Goal: Book appointment/travel/reservation

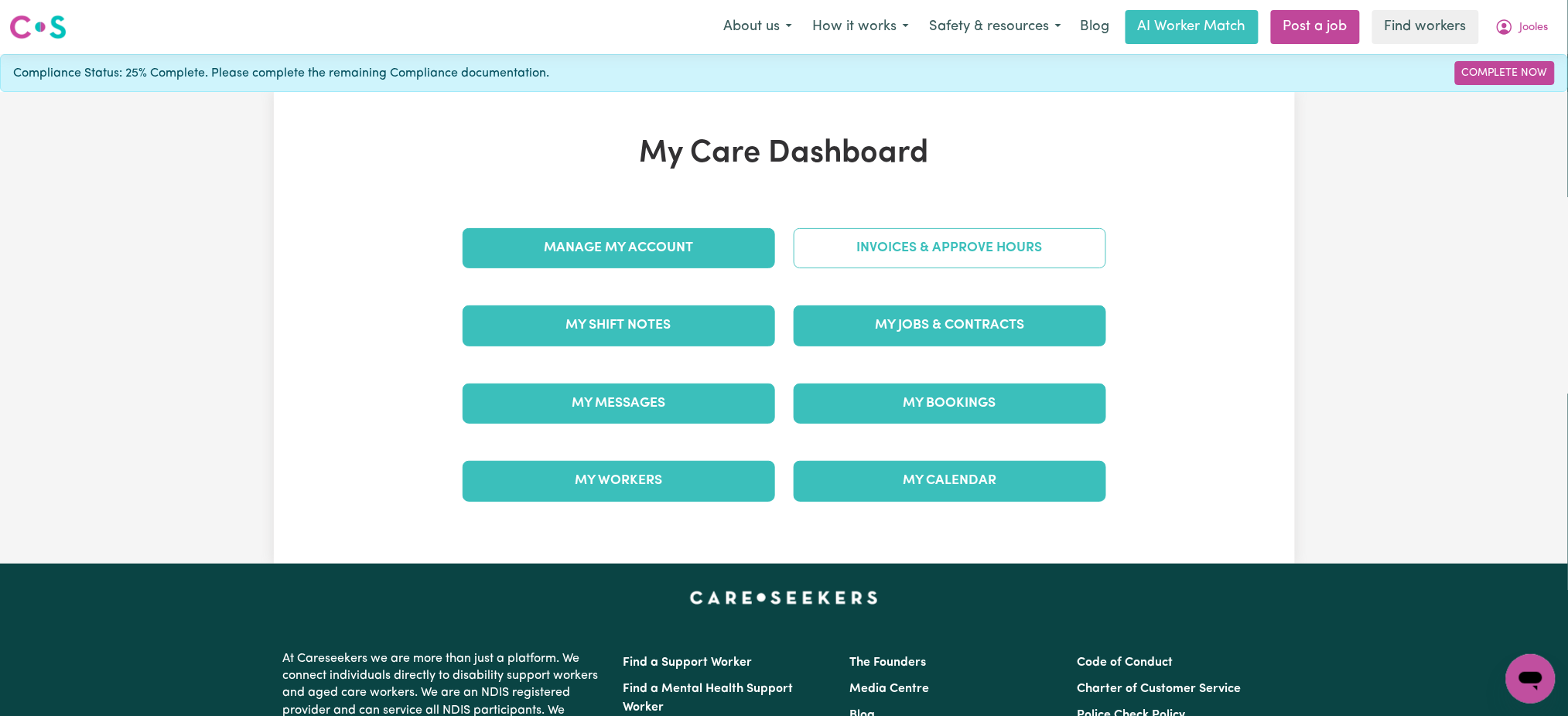
click at [877, 235] on link "Invoices & Approve Hours" at bounding box center [950, 248] width 313 height 40
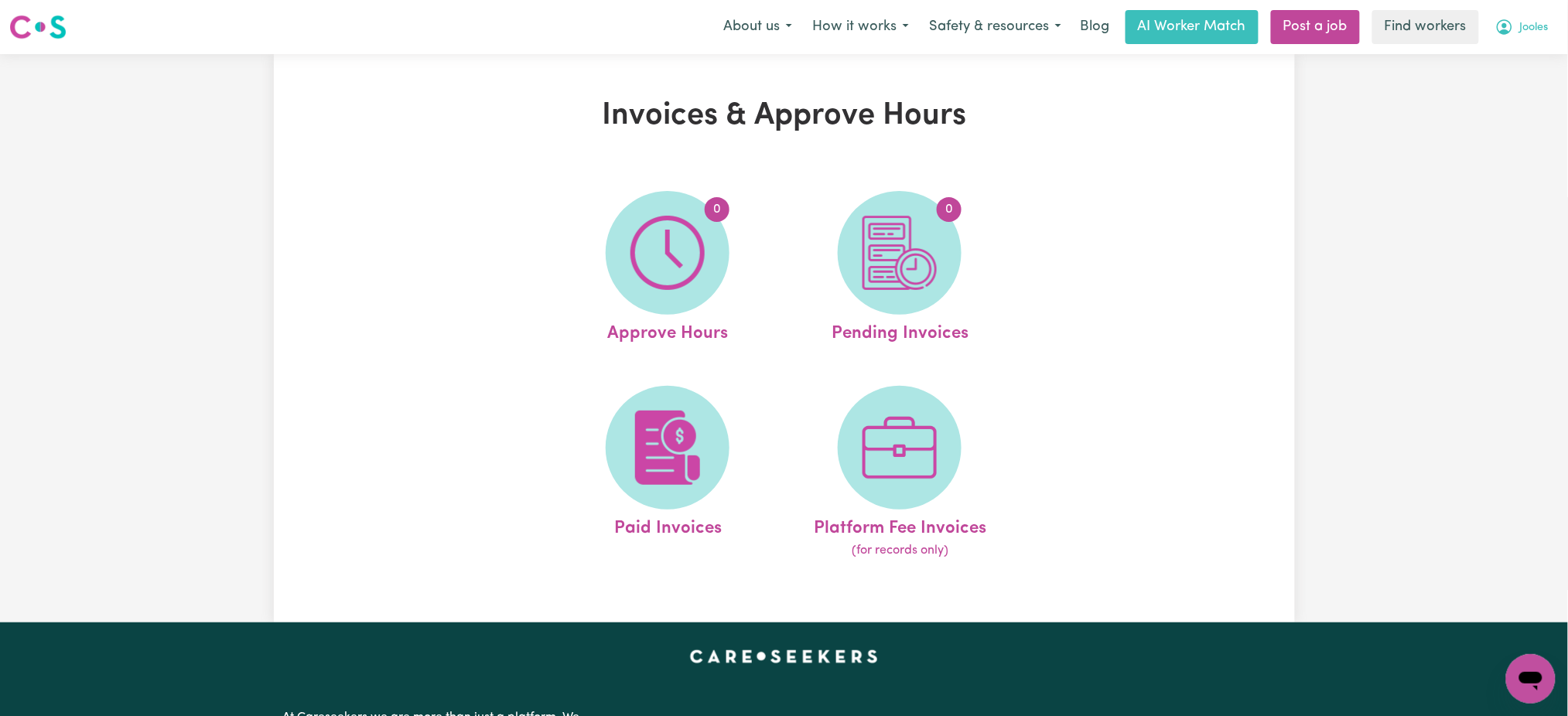
click at [1535, 31] on span "Jooles" at bounding box center [1534, 28] width 29 height 17
click at [1523, 53] on link "My Dashboard" at bounding box center [1497, 60] width 122 height 30
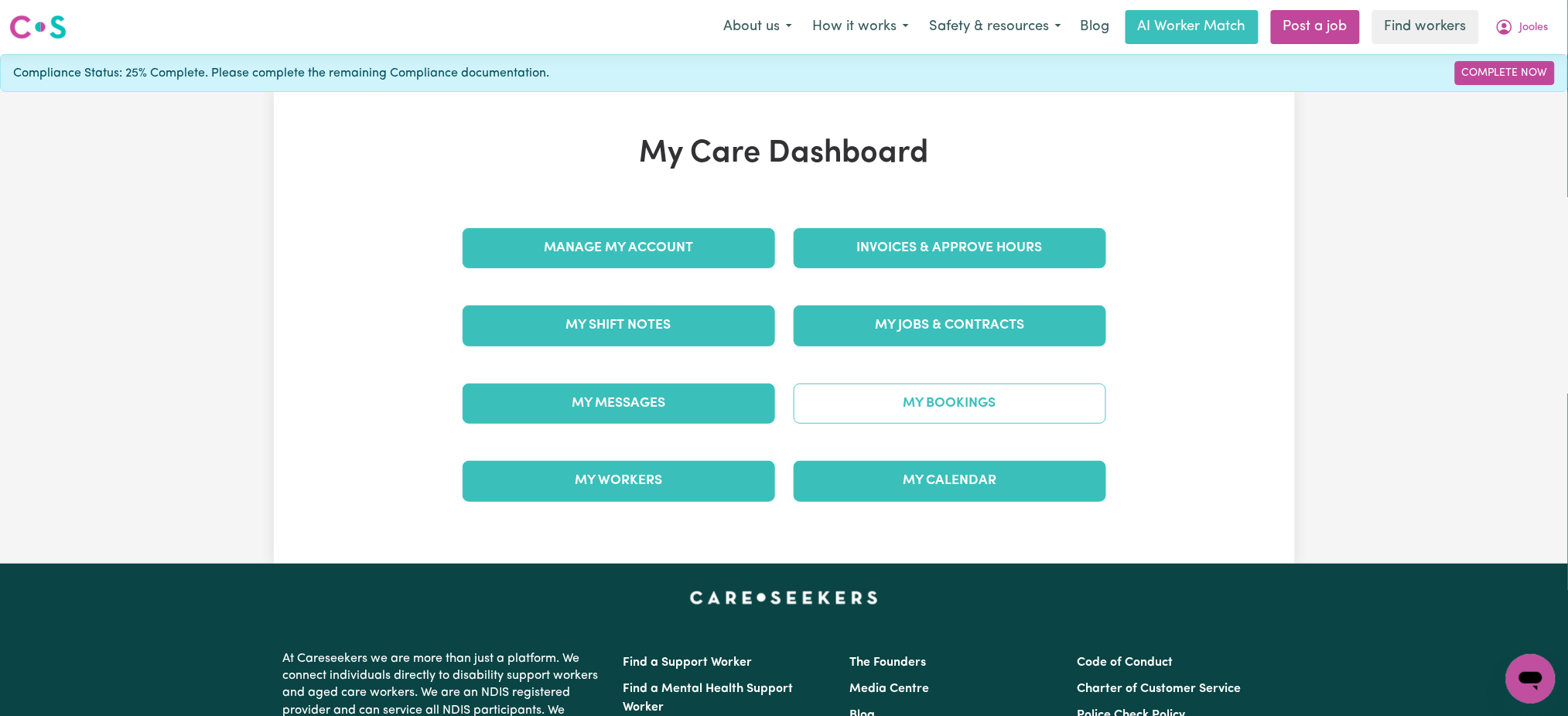
click at [907, 406] on link "My Bookings" at bounding box center [950, 402] width 313 height 40
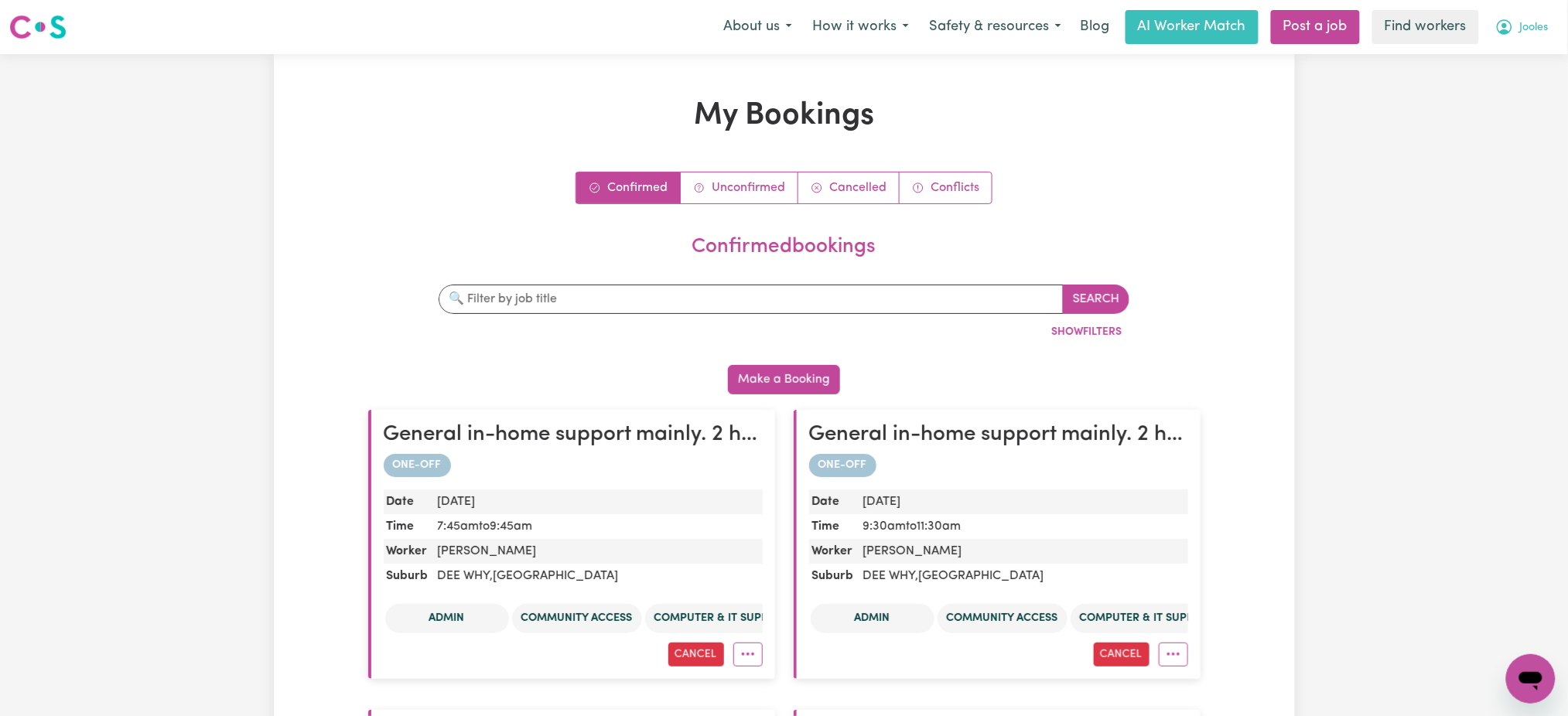
click at [1536, 34] on span "Jooles" at bounding box center [1534, 28] width 29 height 17
click at [1527, 65] on link "My Dashboard" at bounding box center [1497, 60] width 122 height 30
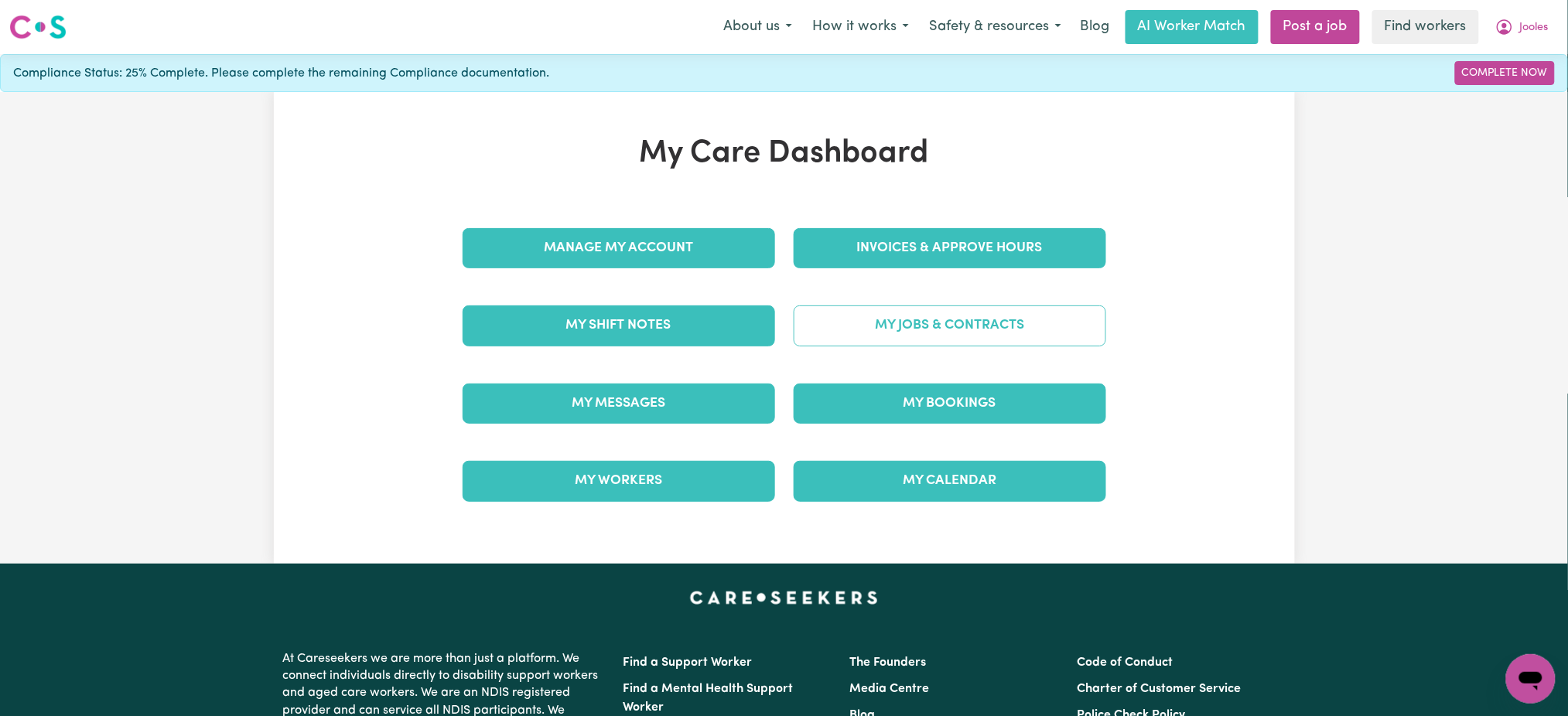
click at [880, 317] on link "My Jobs & Contracts" at bounding box center [950, 325] width 313 height 40
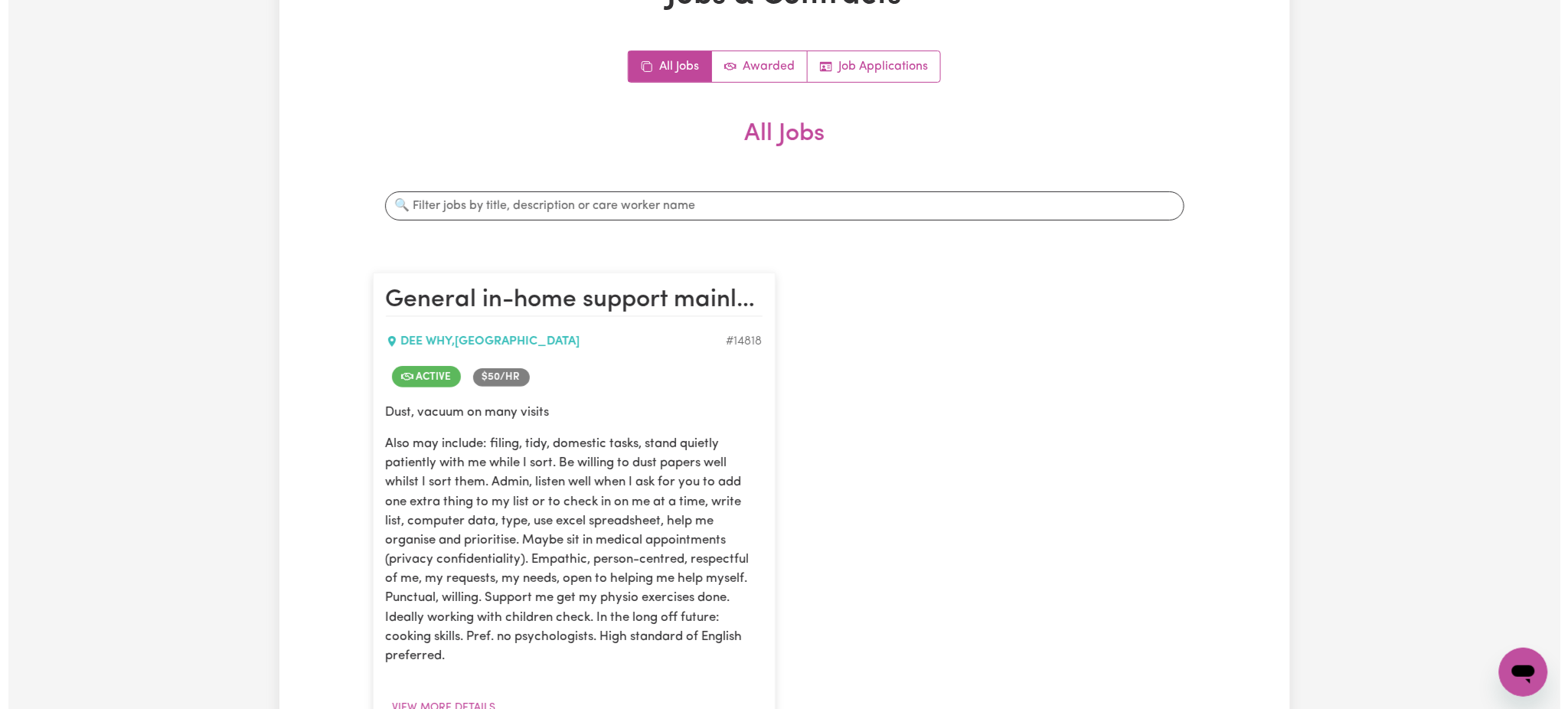
scroll to position [408, 0]
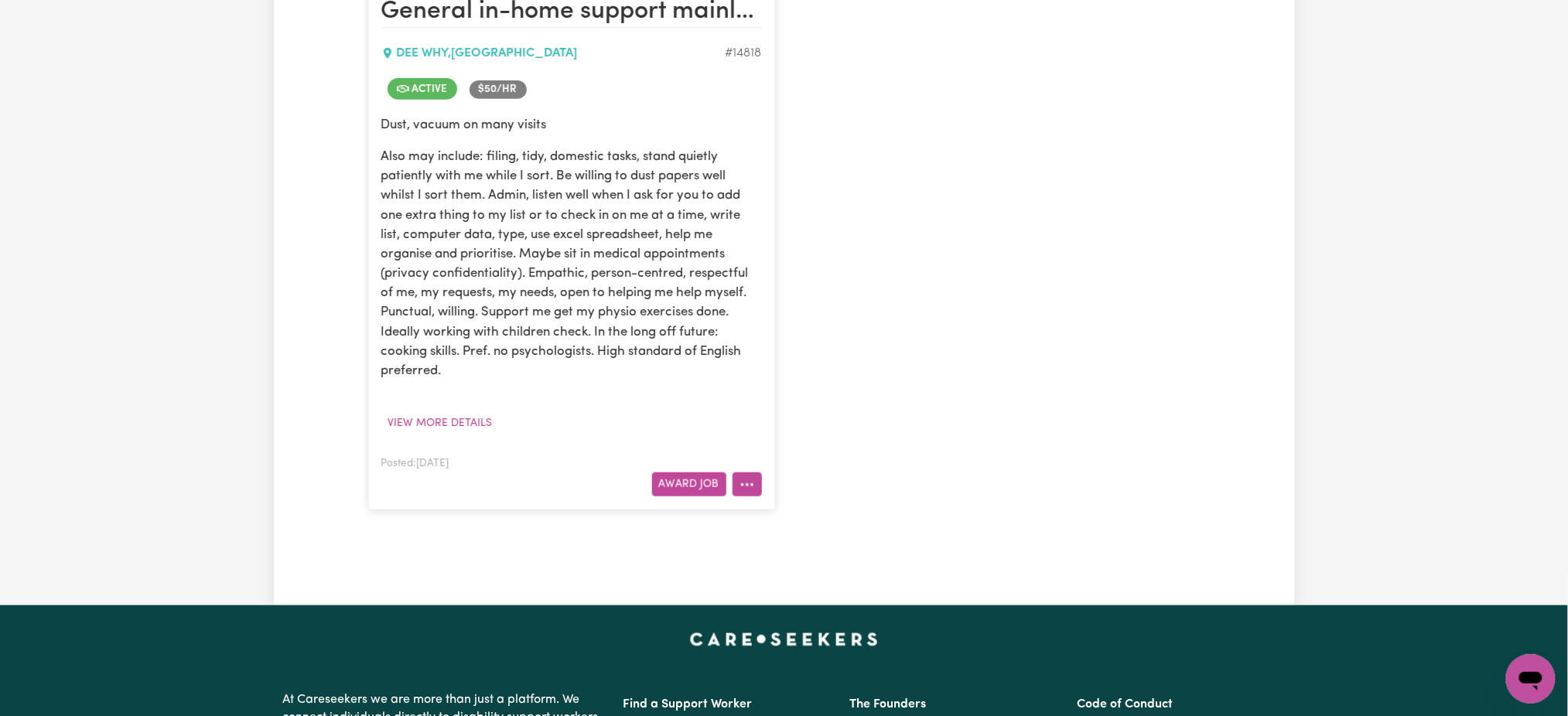
click at [740, 487] on icon "More options" at bounding box center [747, 485] width 16 height 16
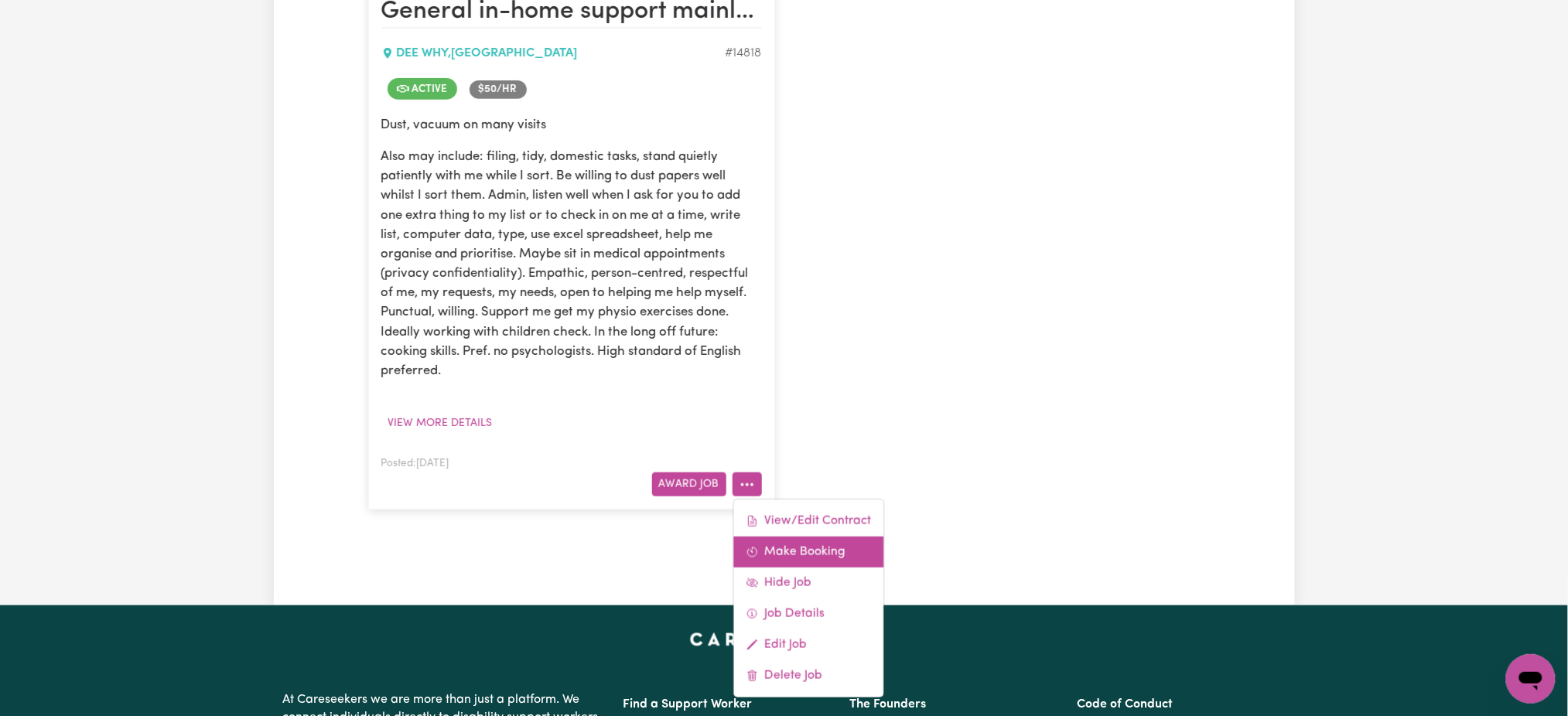
click at [819, 558] on link "Make Booking" at bounding box center [808, 551] width 150 height 31
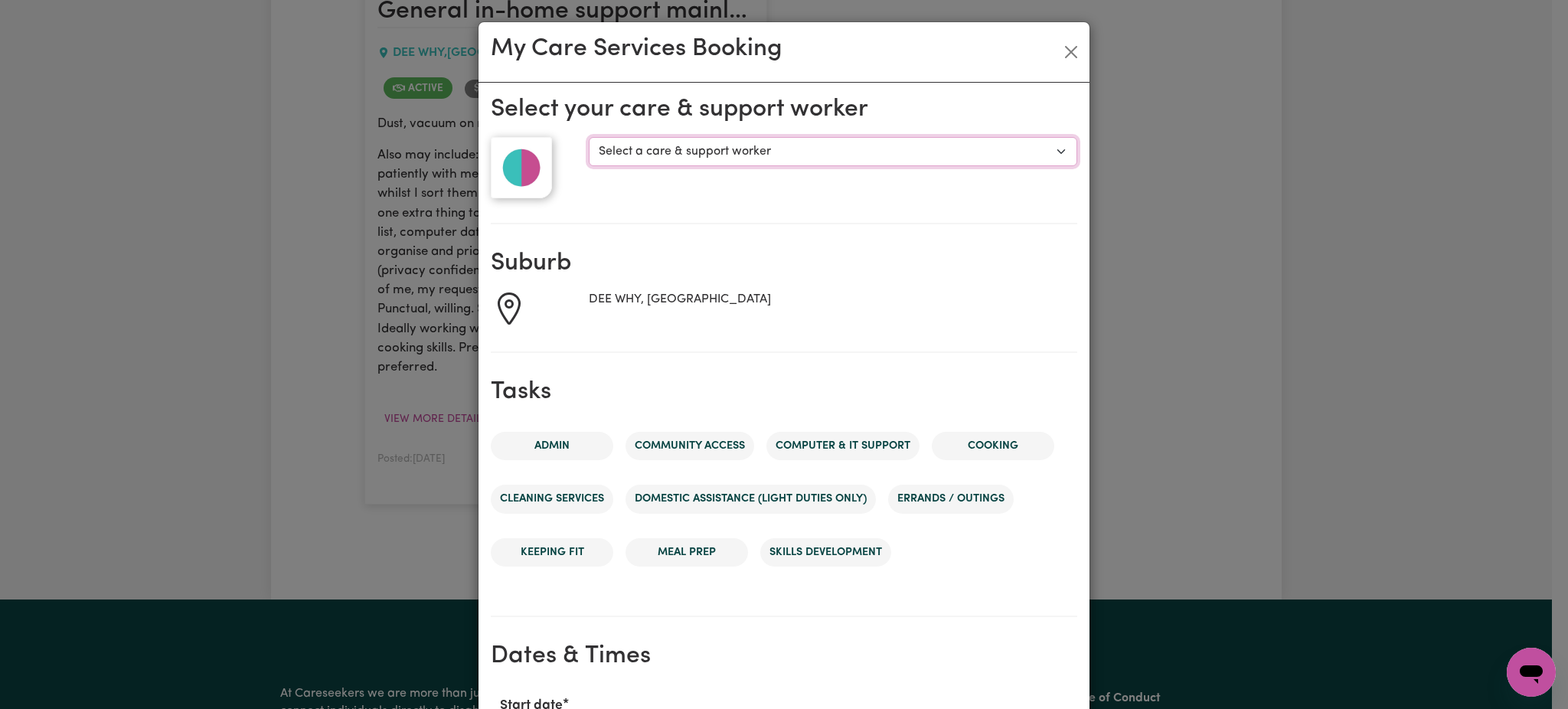
drag, startPoint x: 739, startPoint y: 147, endPoint x: 734, endPoint y: 160, distance: 13.9
click at [739, 147] on select "Select a care & support worker Marie Vavich Michele Vescio" at bounding box center [833, 152] width 488 height 29
select select "10120"
click at [589, 137] on select "Select a care & support worker Marie Vavich Michele Vescio" at bounding box center [833, 152] width 488 height 29
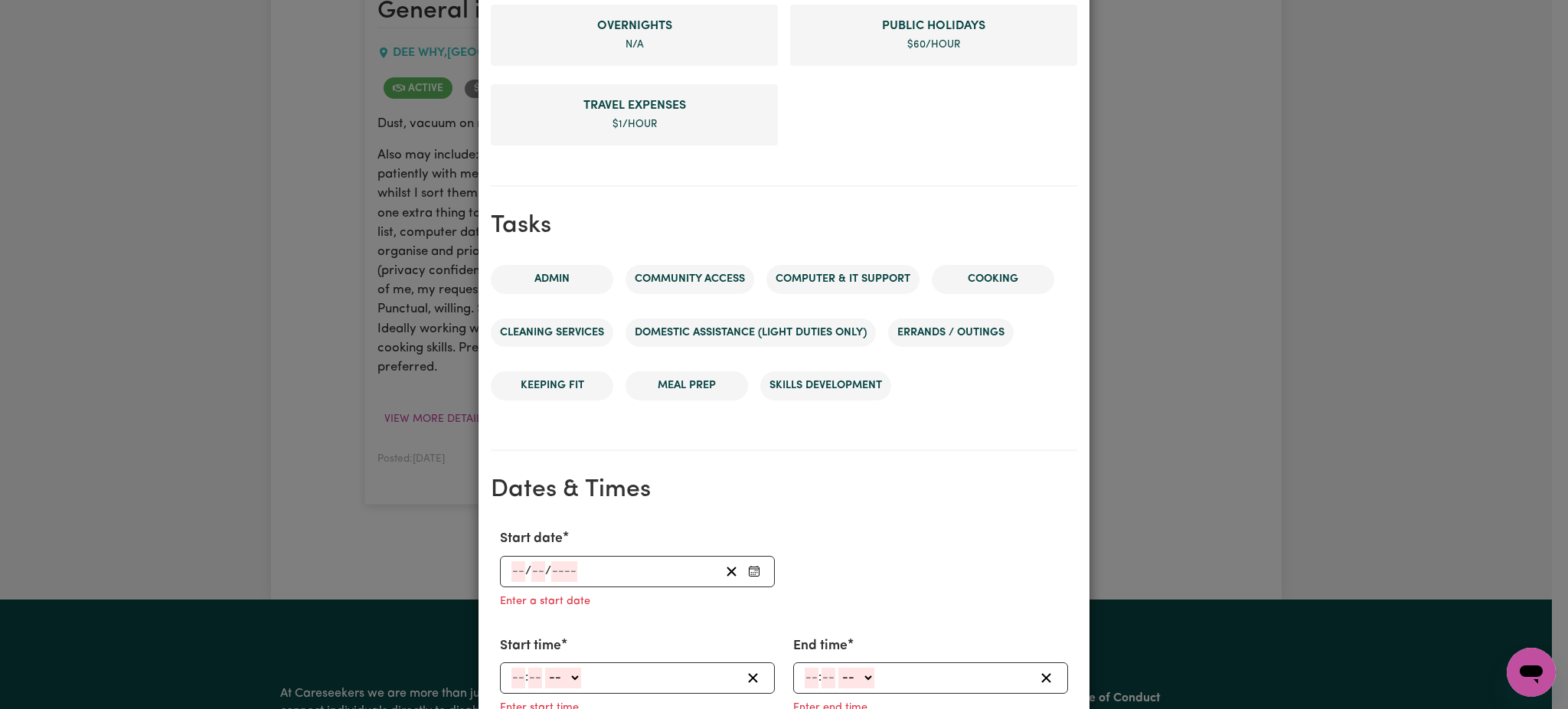
scroll to position [613, 0]
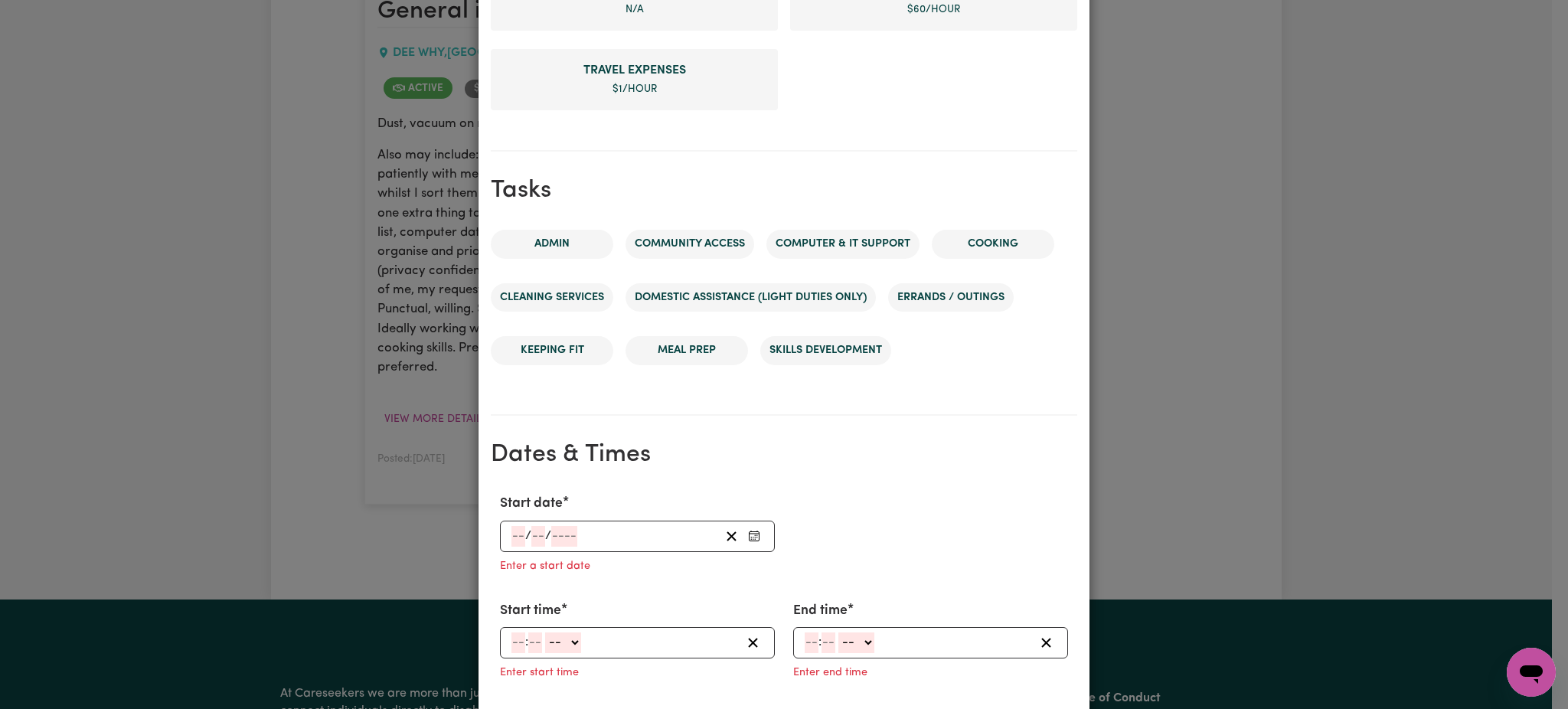
click at [654, 533] on div "/ /" at bounding box center [615, 536] width 210 height 21
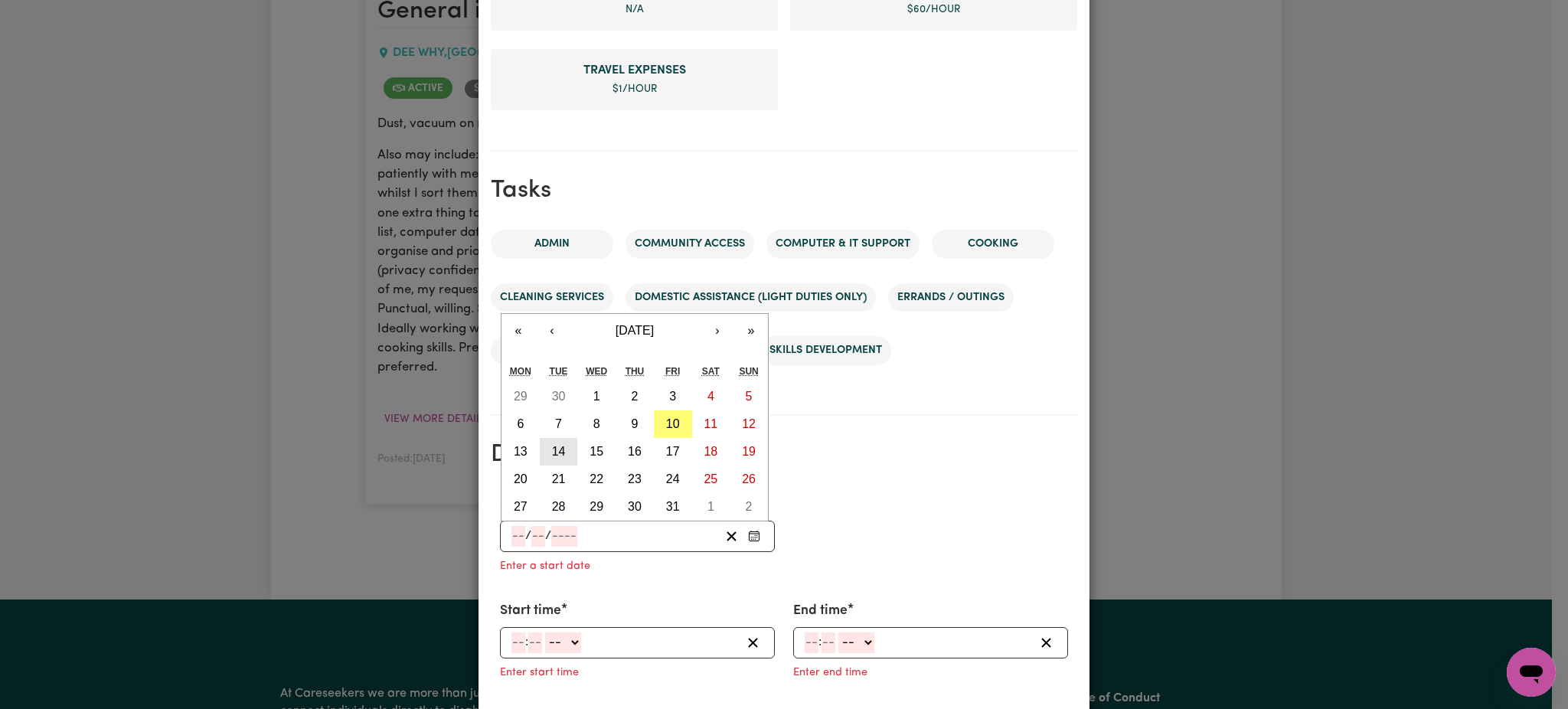
click at [556, 448] on abbr "14" at bounding box center [559, 452] width 14 height 13
type input "2025-10-14"
type input "14"
type input "10"
type input "2025"
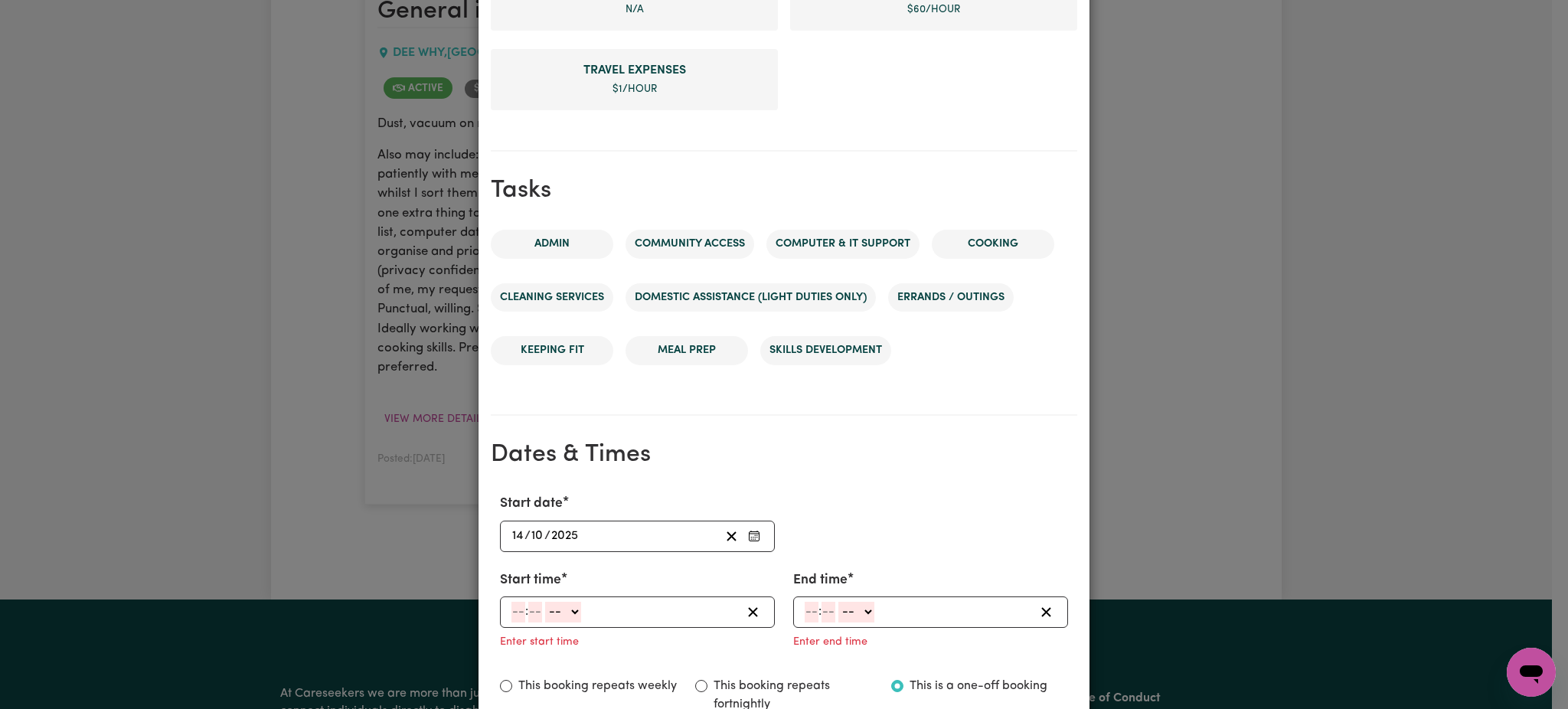
click at [516, 607] on input "number" at bounding box center [518, 612] width 14 height 21
type input "8"
type input "00"
click at [557, 607] on select "-- AM PM" at bounding box center [560, 612] width 36 height 21
select select "am"
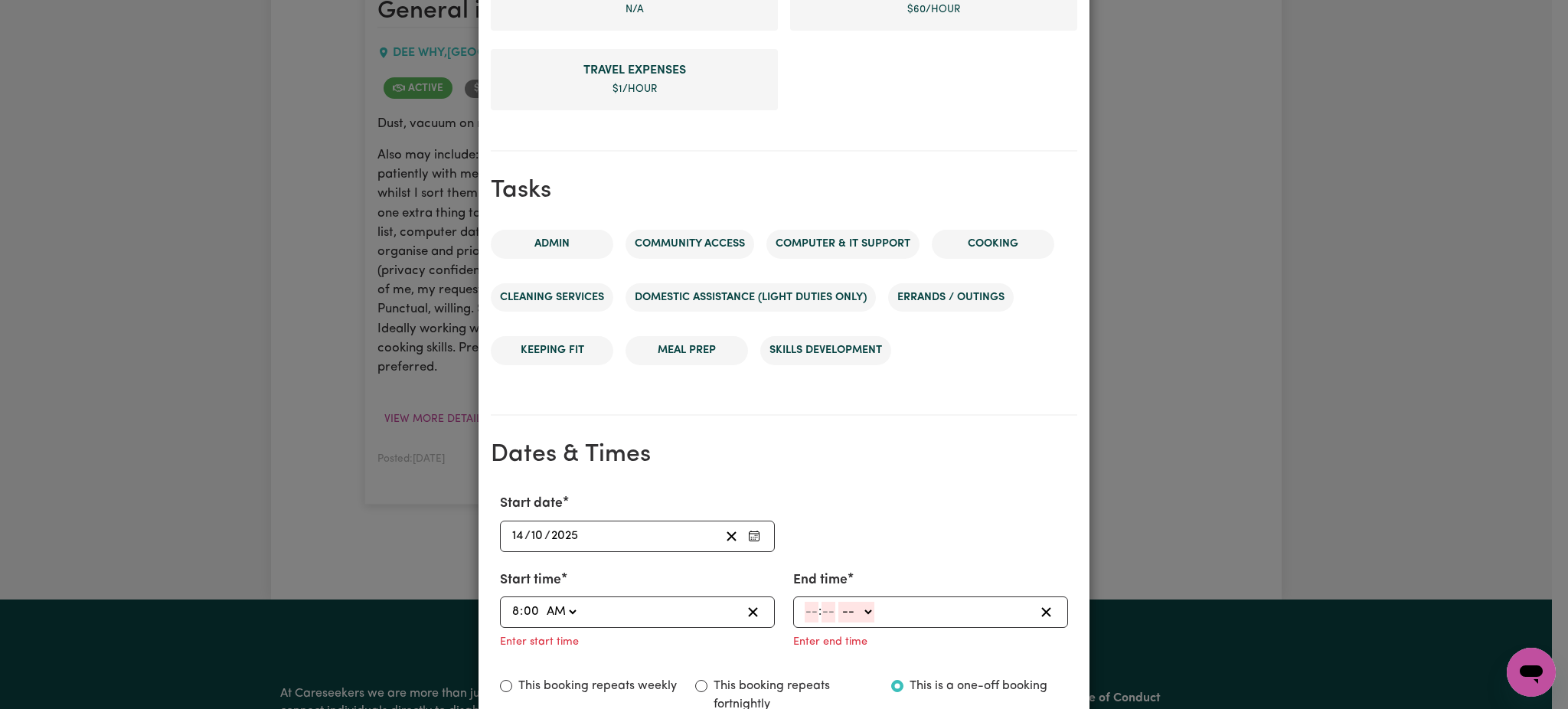
click at [543, 602] on select "-- AM PM" at bounding box center [560, 612] width 36 height 21
type input "08:00"
type input "0"
click at [807, 608] on input "number" at bounding box center [811, 612] width 14 height 21
type input "10"
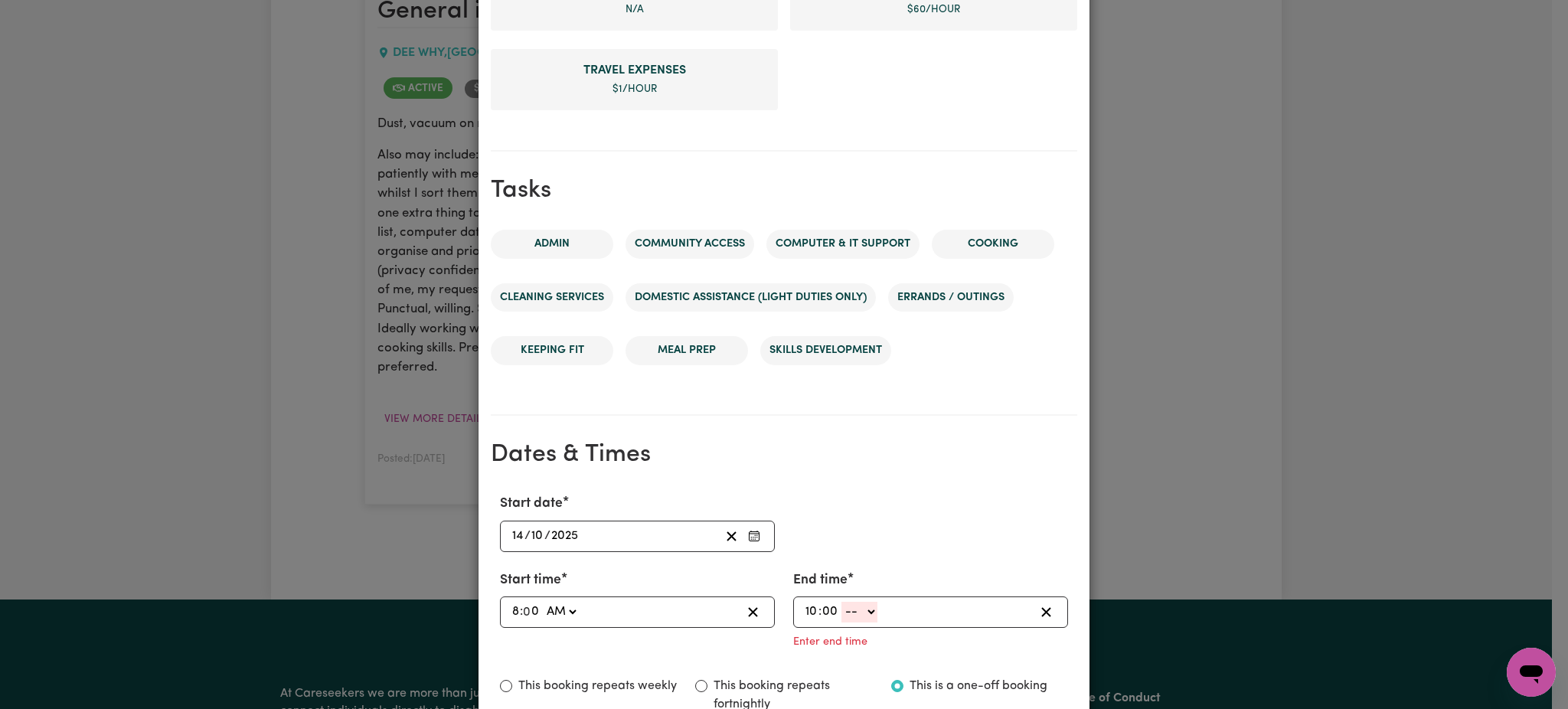
type input "00"
click at [850, 607] on select "-- AM PM" at bounding box center [859, 612] width 36 height 21
select select "am"
click at [841, 602] on select "-- AM PM" at bounding box center [859, 612] width 36 height 21
type input "10:00"
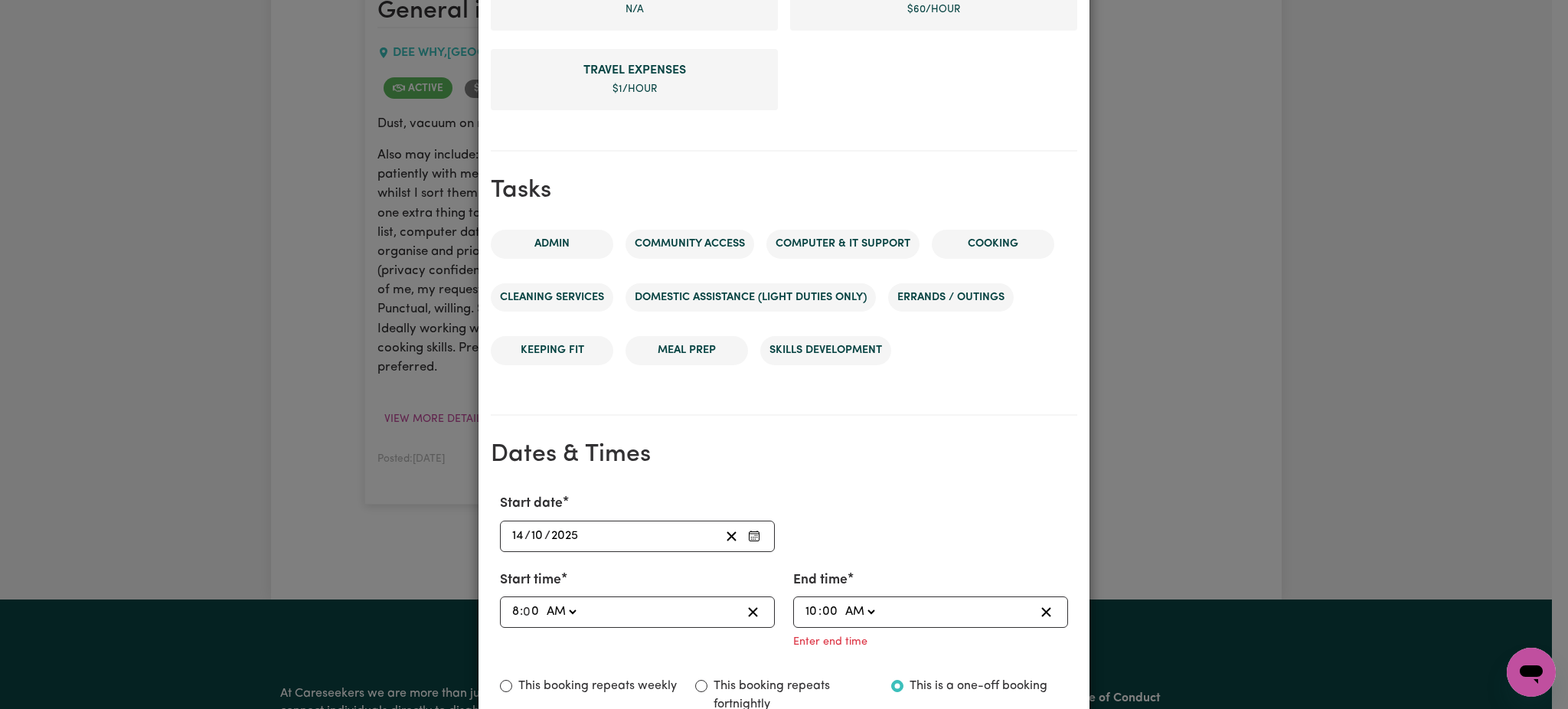
type input "0"
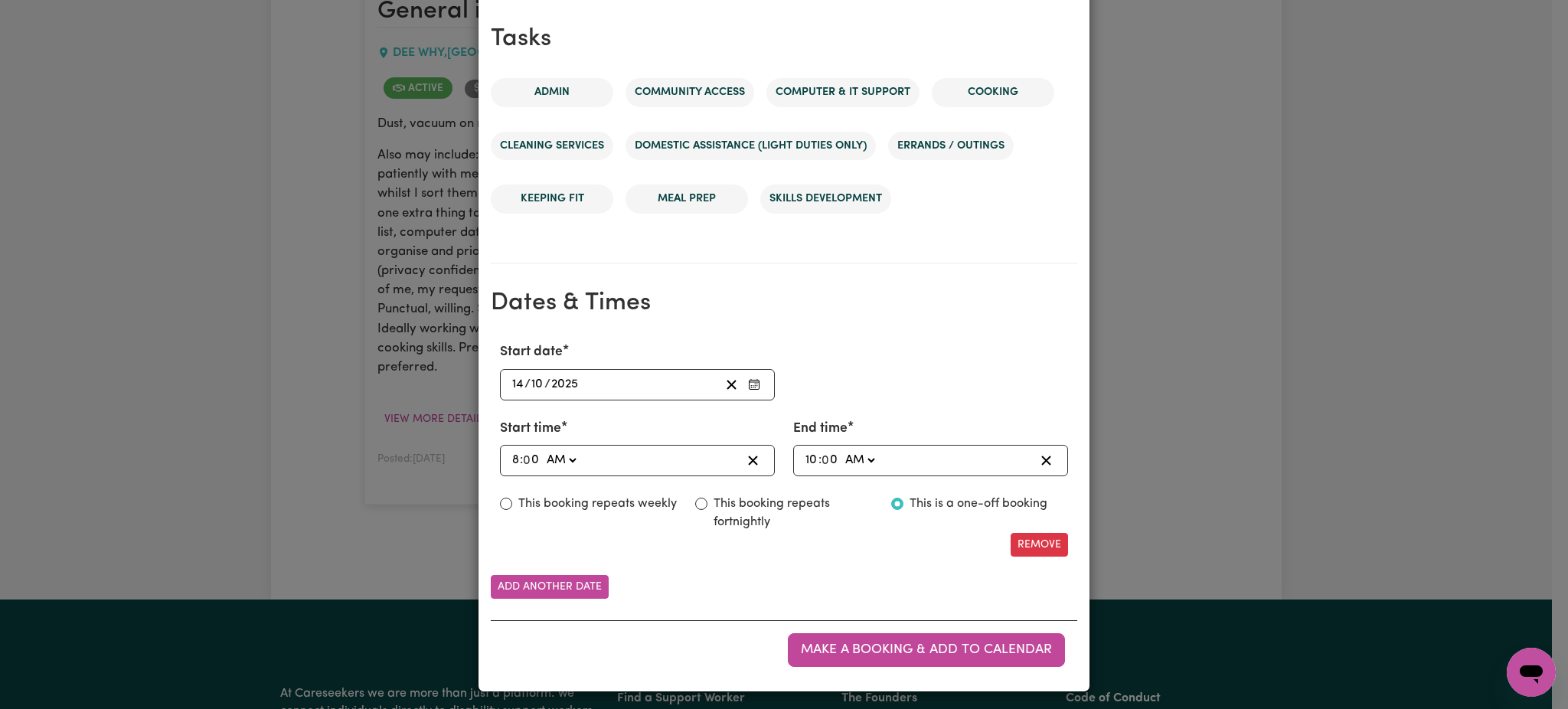
scroll to position [766, 0]
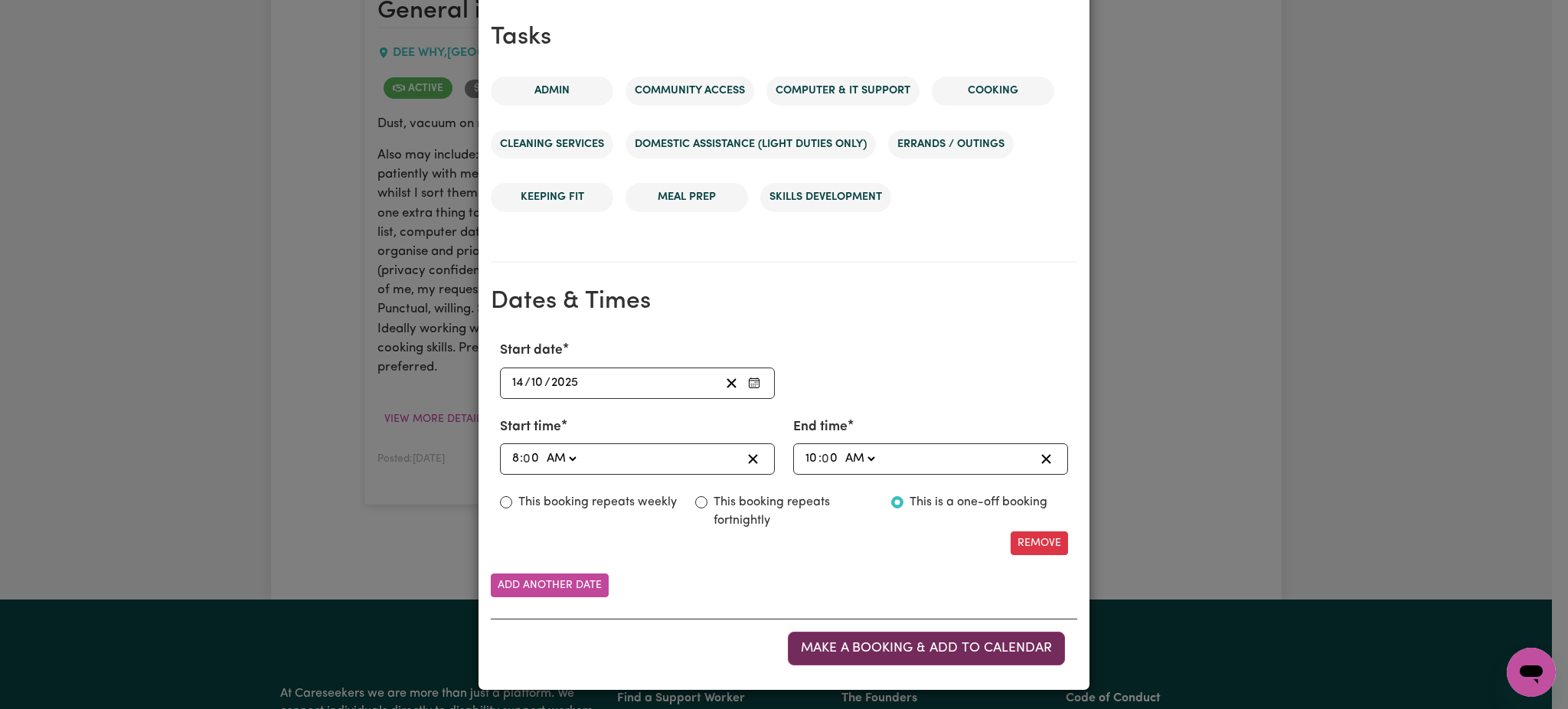
click at [966, 649] on span "Make a booking & add to calendar" at bounding box center [927, 648] width 251 height 13
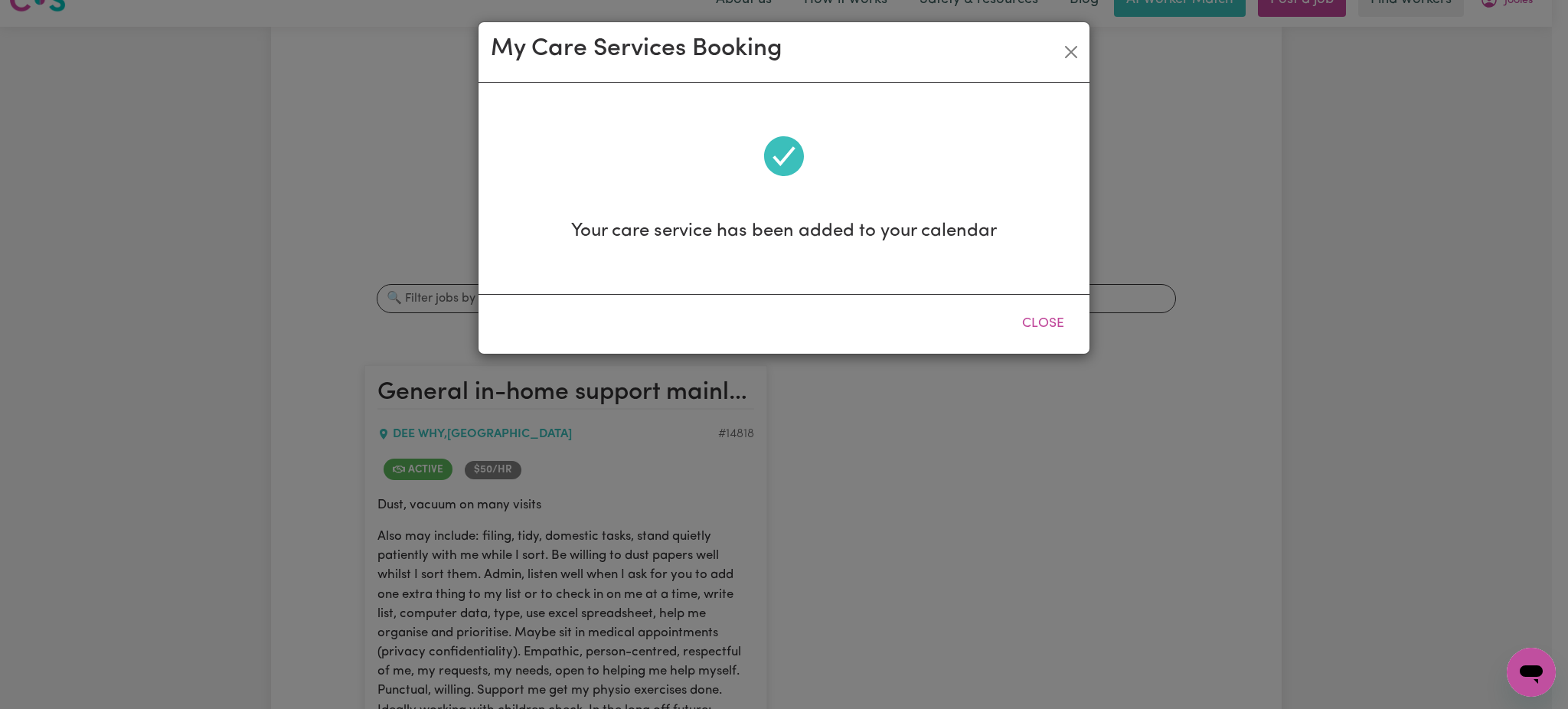
scroll to position [0, 0]
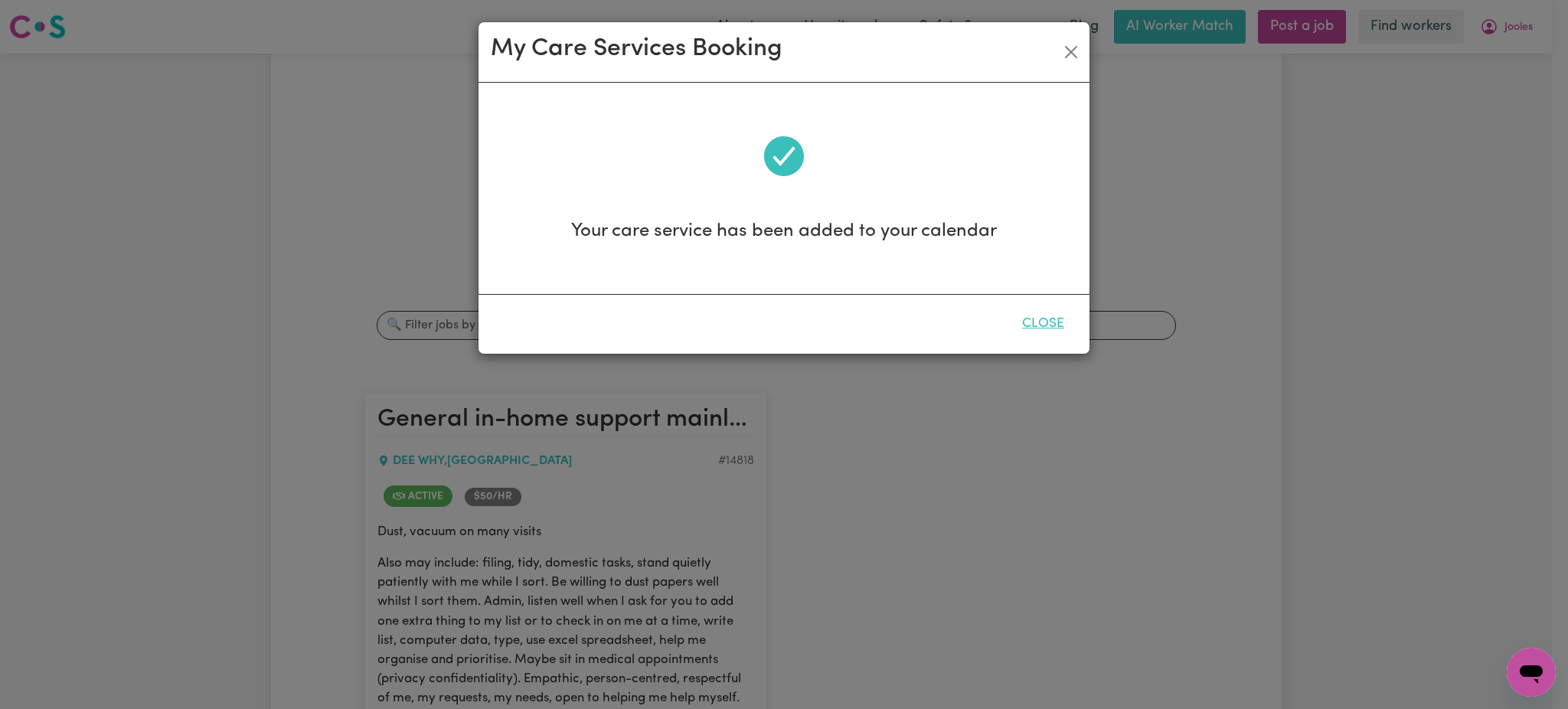
click at [1040, 328] on button "Close" at bounding box center [1043, 323] width 68 height 34
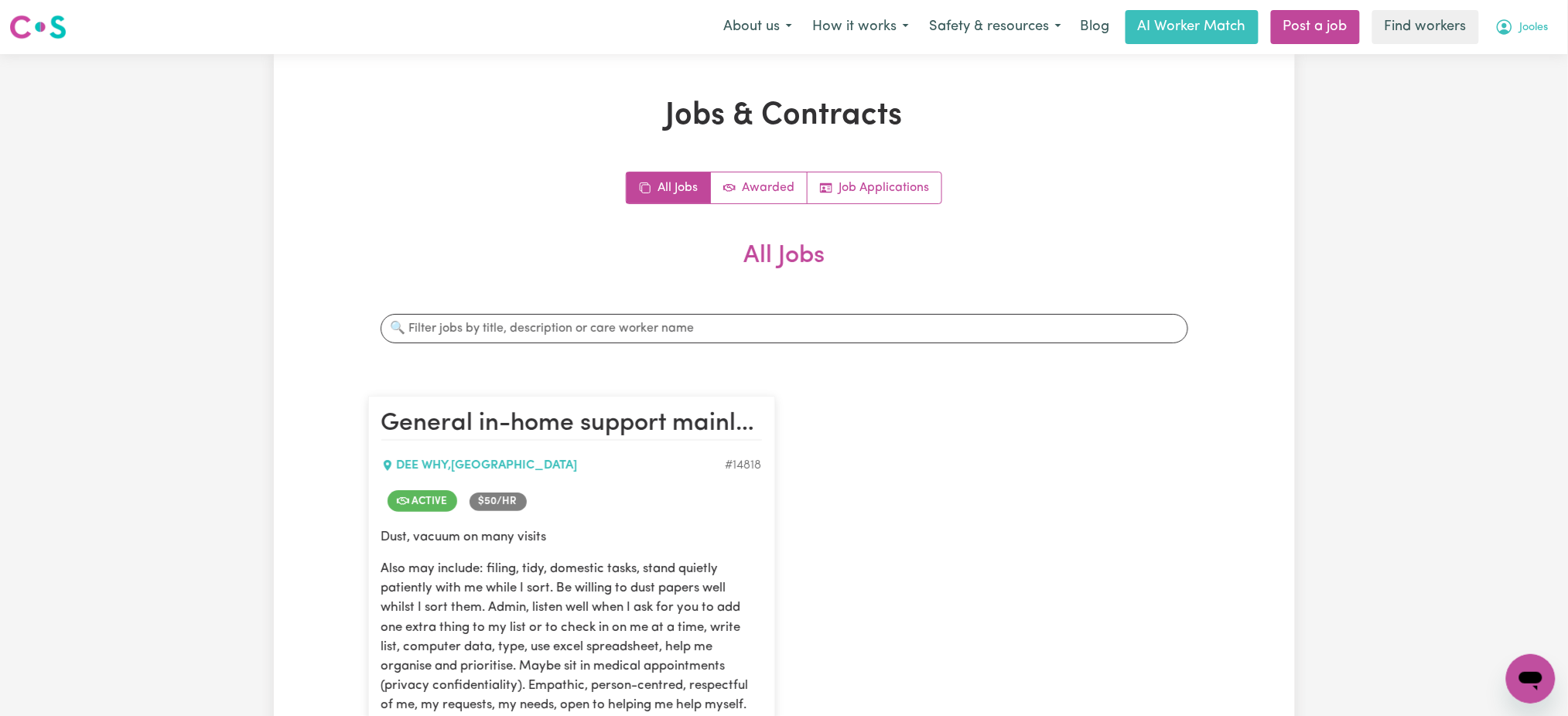
drag, startPoint x: 1523, startPoint y: 17, endPoint x: 1527, endPoint y: 37, distance: 20.4
click at [1523, 17] on button "Jooles" at bounding box center [1521, 27] width 73 height 32
click at [1519, 57] on link "My Dashboard" at bounding box center [1497, 60] width 122 height 30
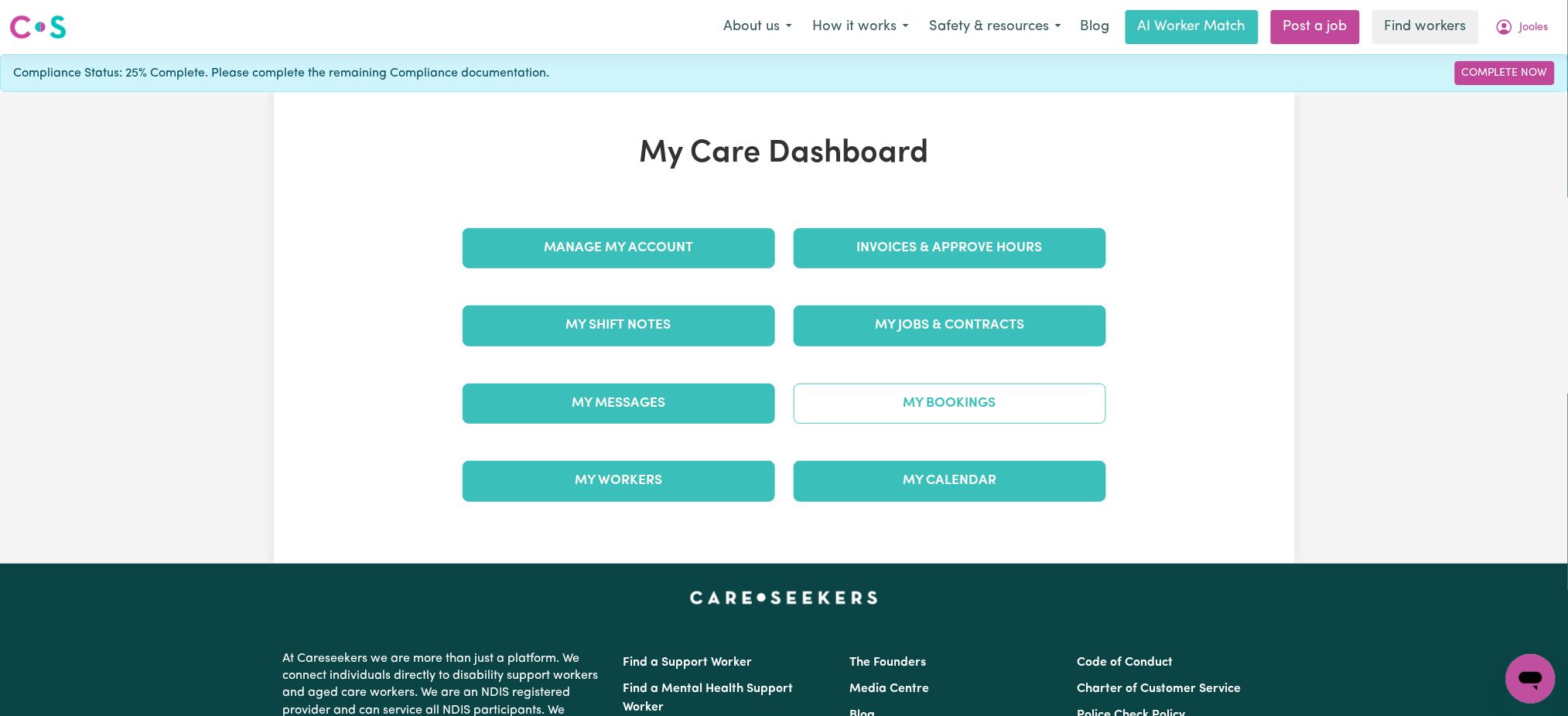
click at [905, 414] on link "My Bookings" at bounding box center [950, 402] width 313 height 40
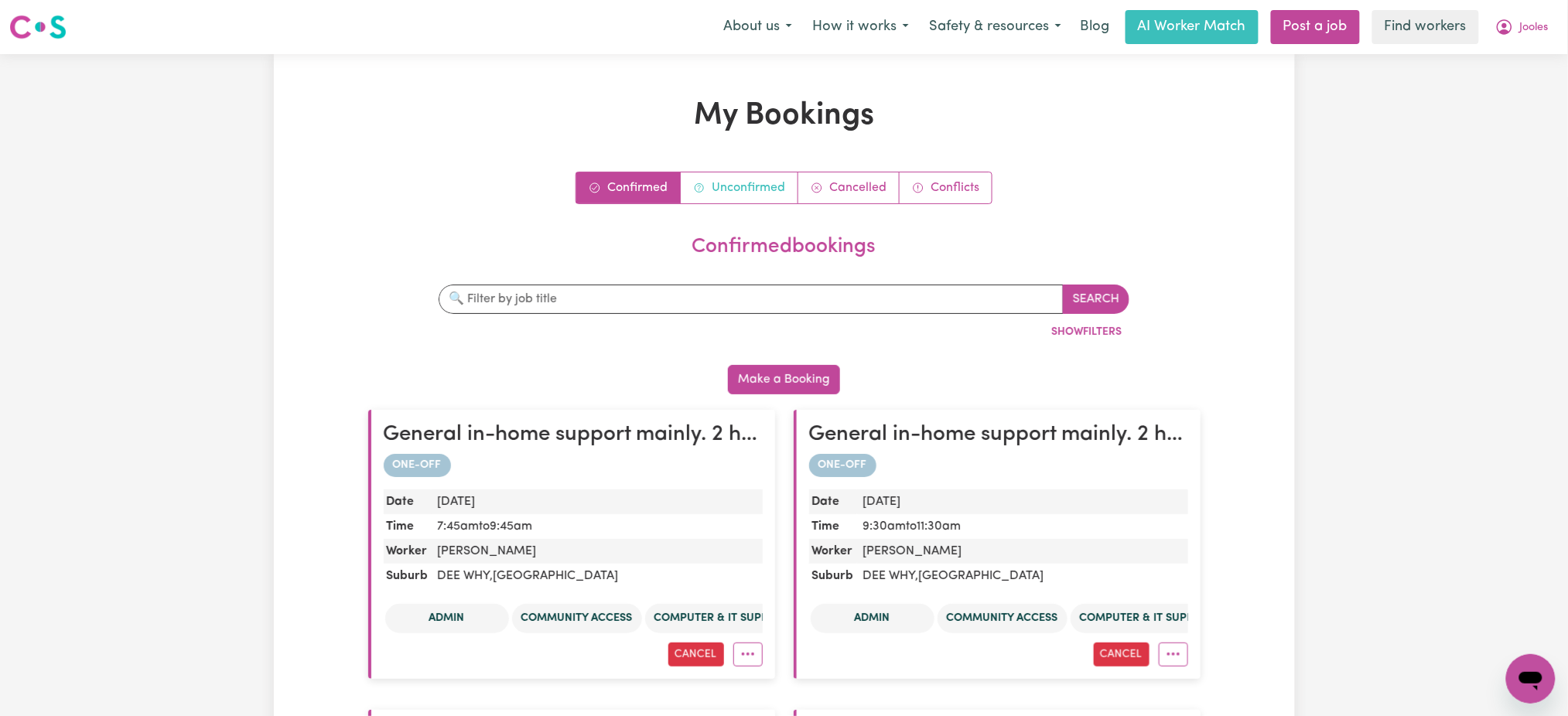
click at [742, 192] on link "Unconfirmed" at bounding box center [739, 187] width 118 height 31
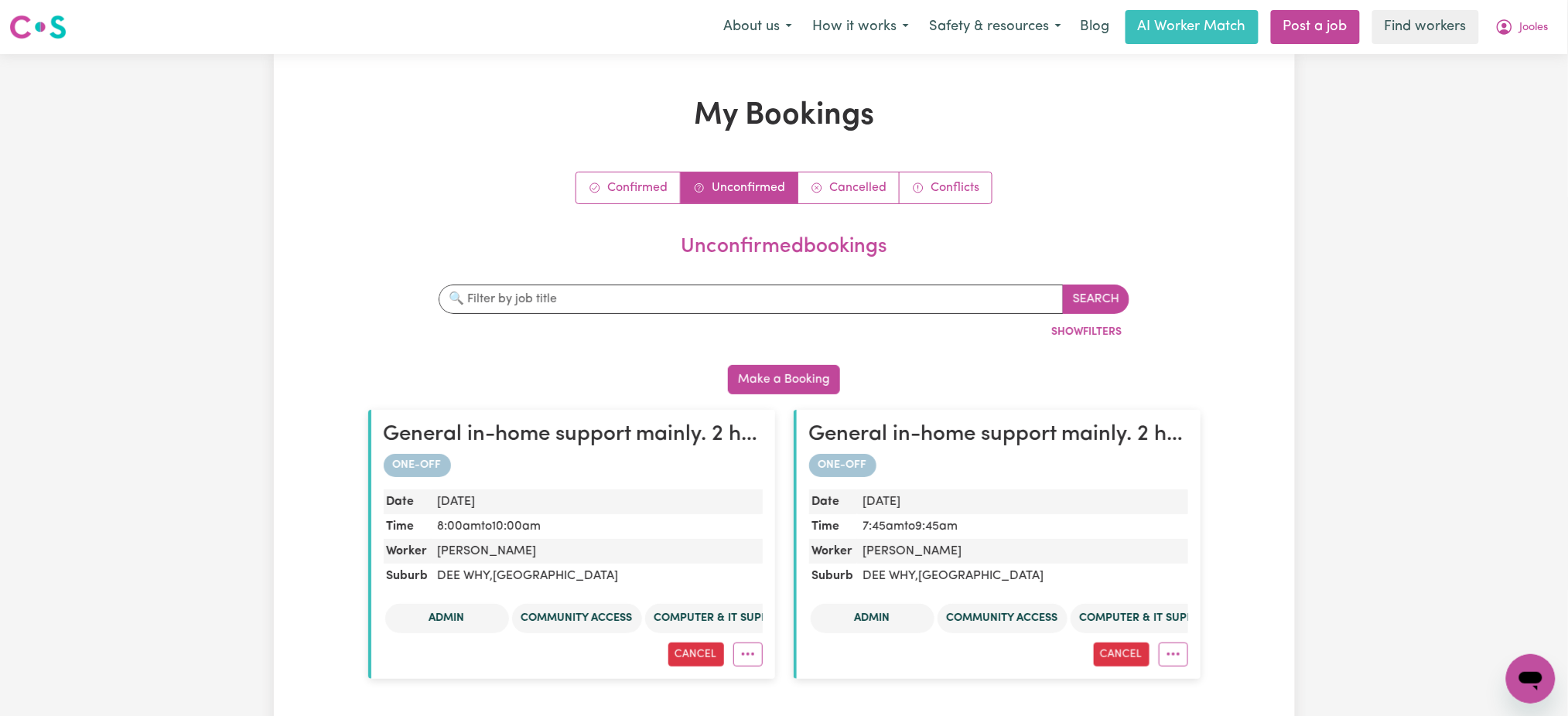
scroll to position [103, 0]
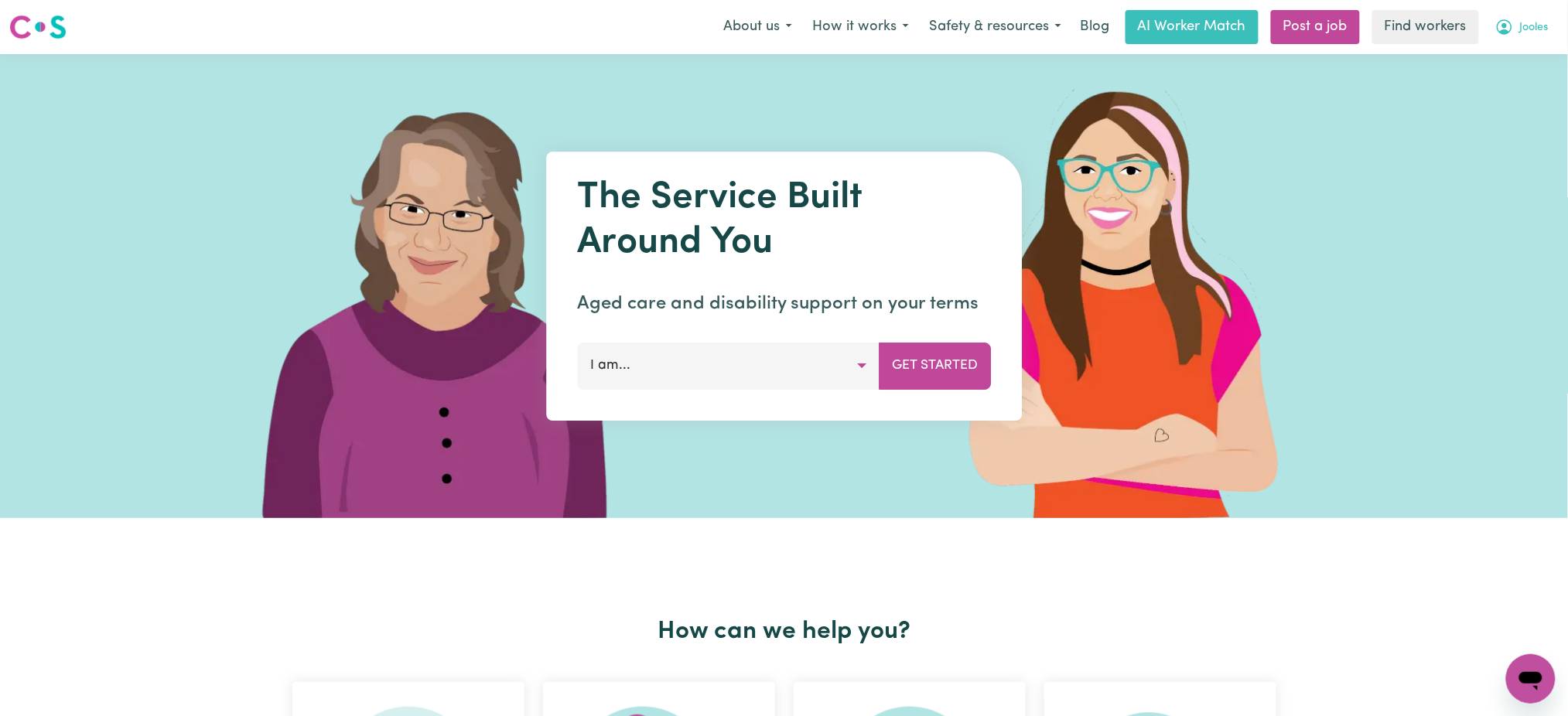
click at [1527, 39] on button "Jooles" at bounding box center [1521, 27] width 73 height 32
click at [1506, 93] on link "Logout" at bounding box center [1497, 89] width 122 height 30
click at [882, 29] on button "How it works" at bounding box center [880, 27] width 117 height 32
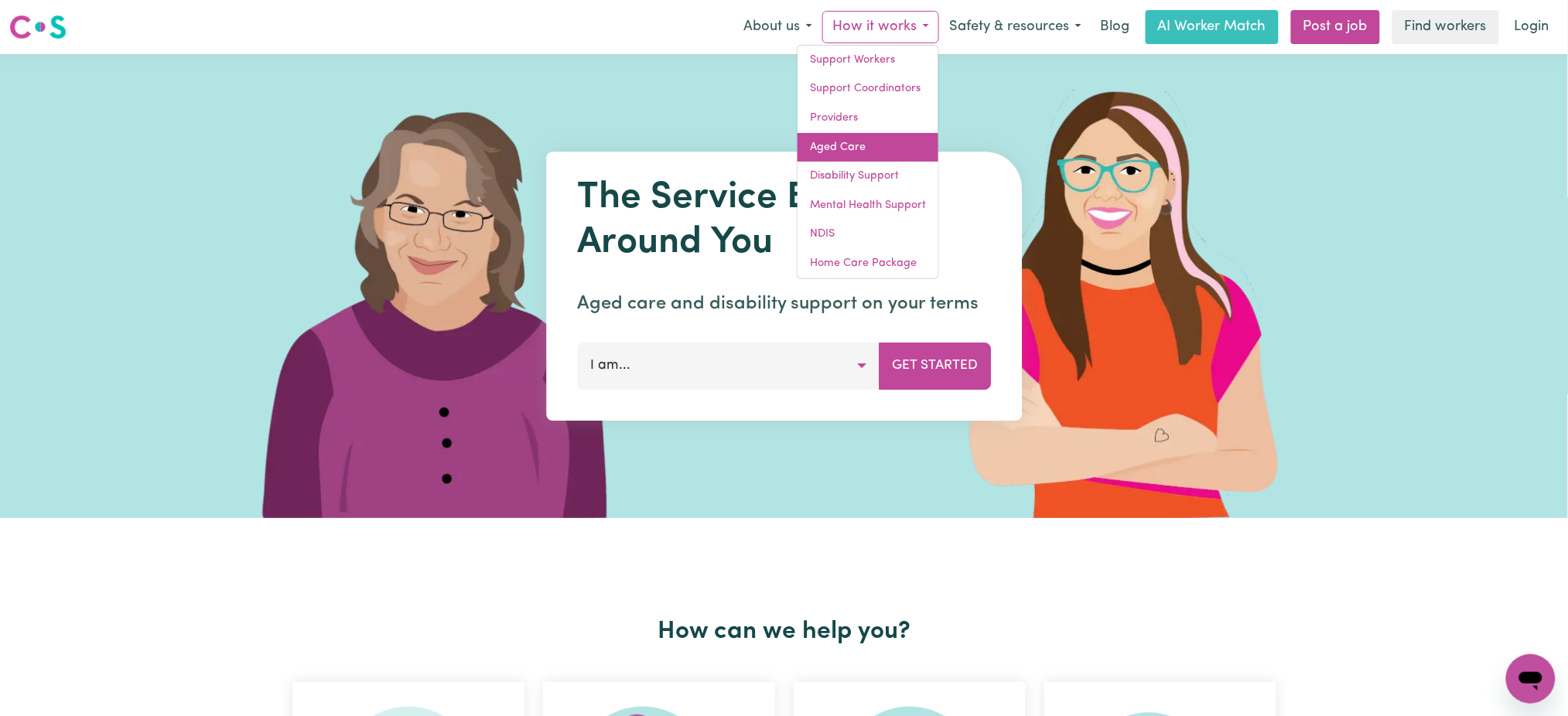
click at [872, 150] on link "Aged Care" at bounding box center [868, 148] width 141 height 30
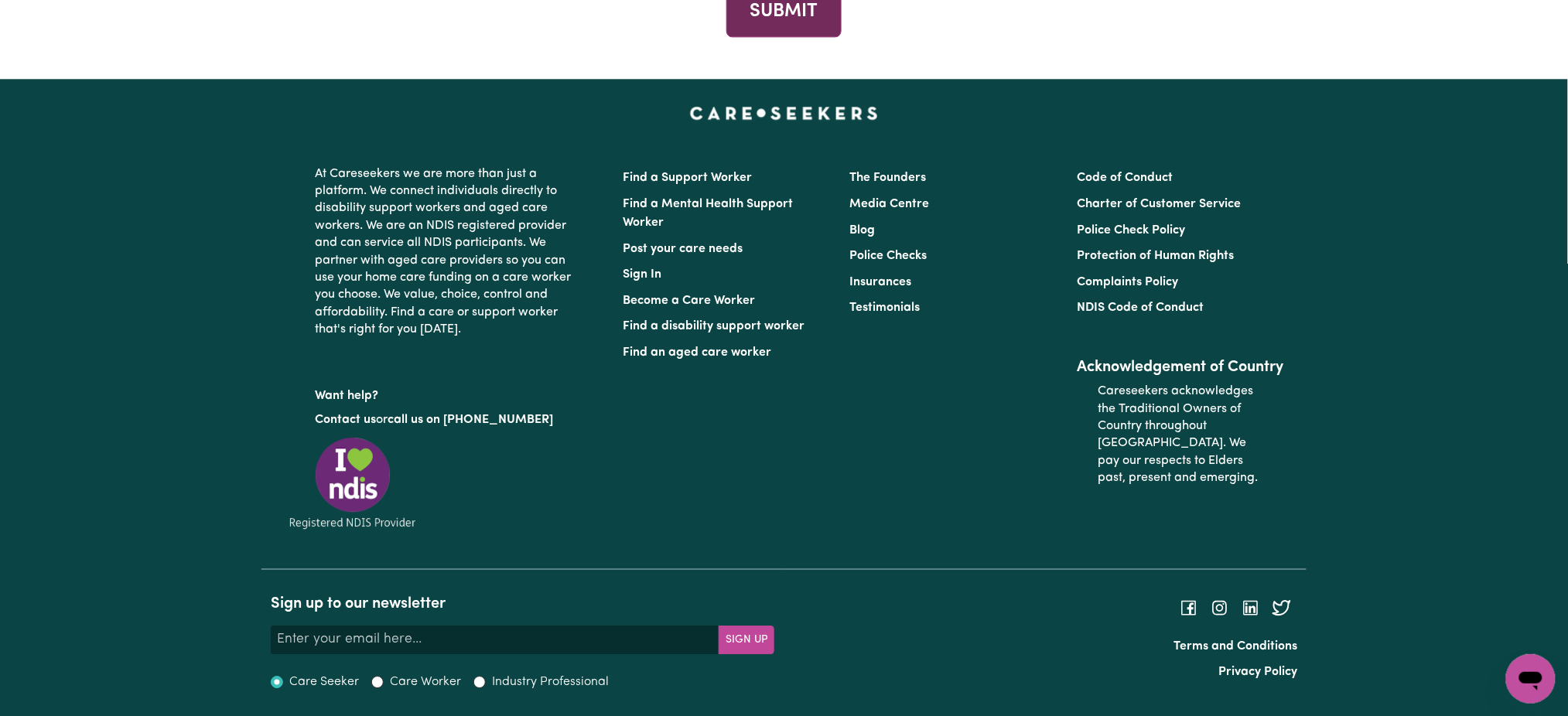
scroll to position [5771, 0]
click at [694, 359] on link "Find an aged care worker" at bounding box center [698, 352] width 148 height 12
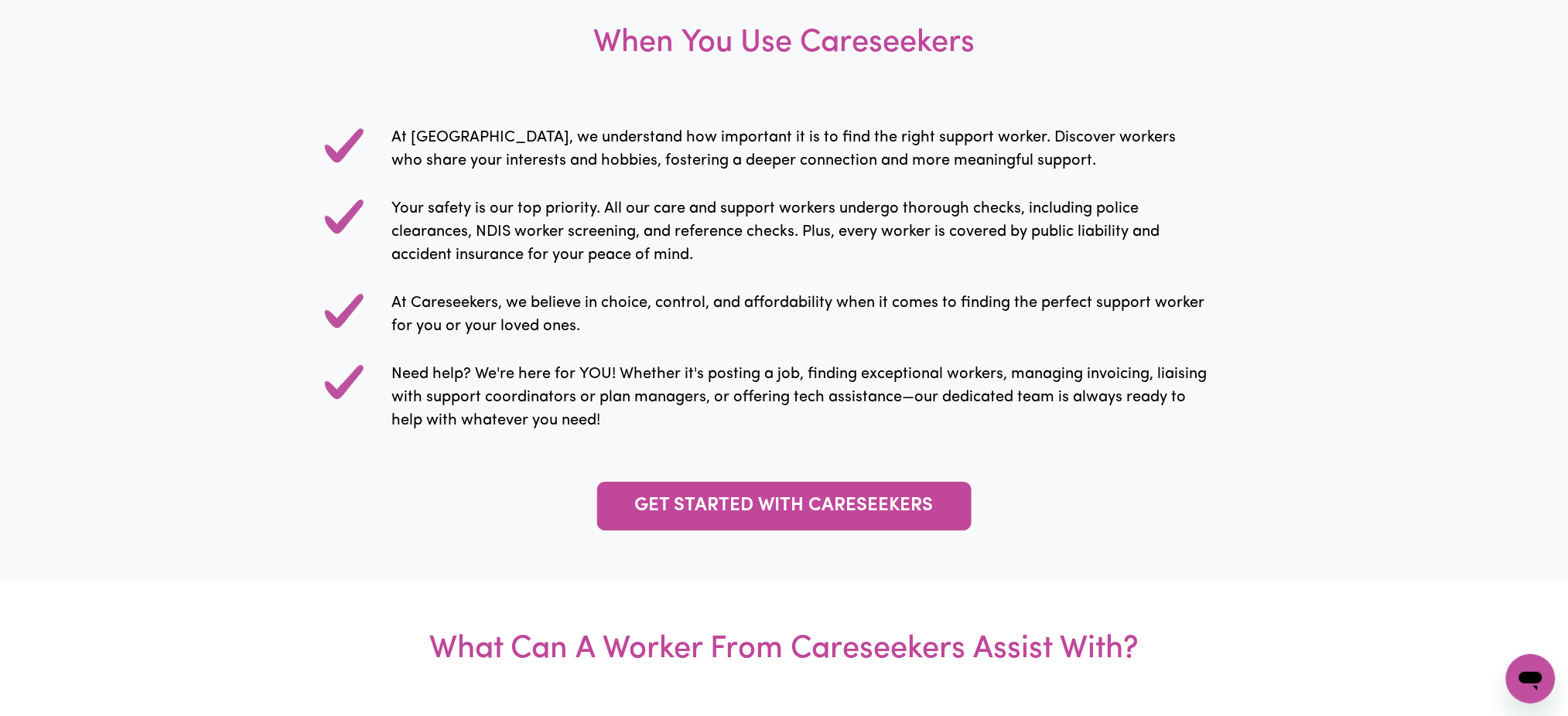
scroll to position [0, 0]
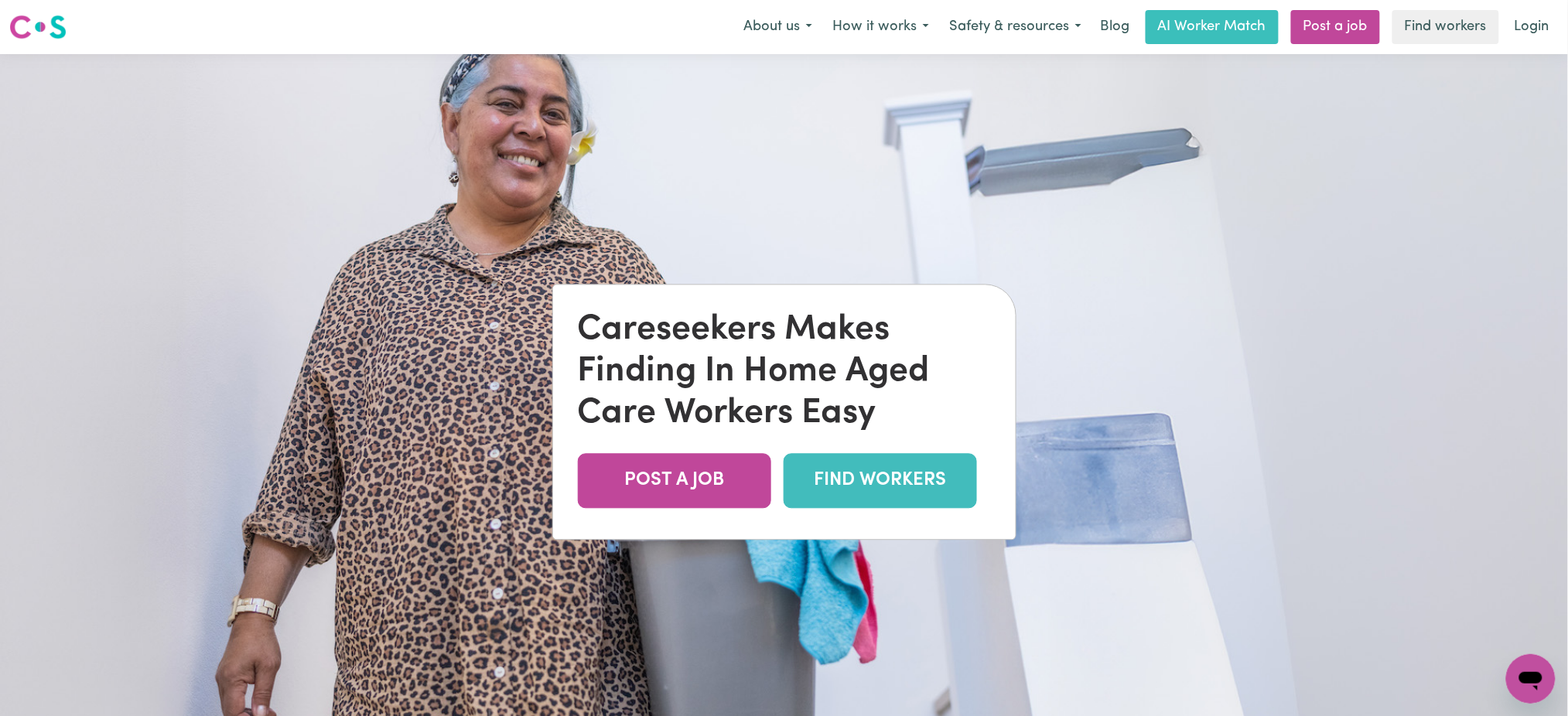
click at [830, 51] on nav "Menu About us How it works Safety & resources Blog AI Worker Match Post a job F…" at bounding box center [784, 27] width 1568 height 54
click at [1005, 23] on button "Safety & resources" at bounding box center [1014, 27] width 153 height 32
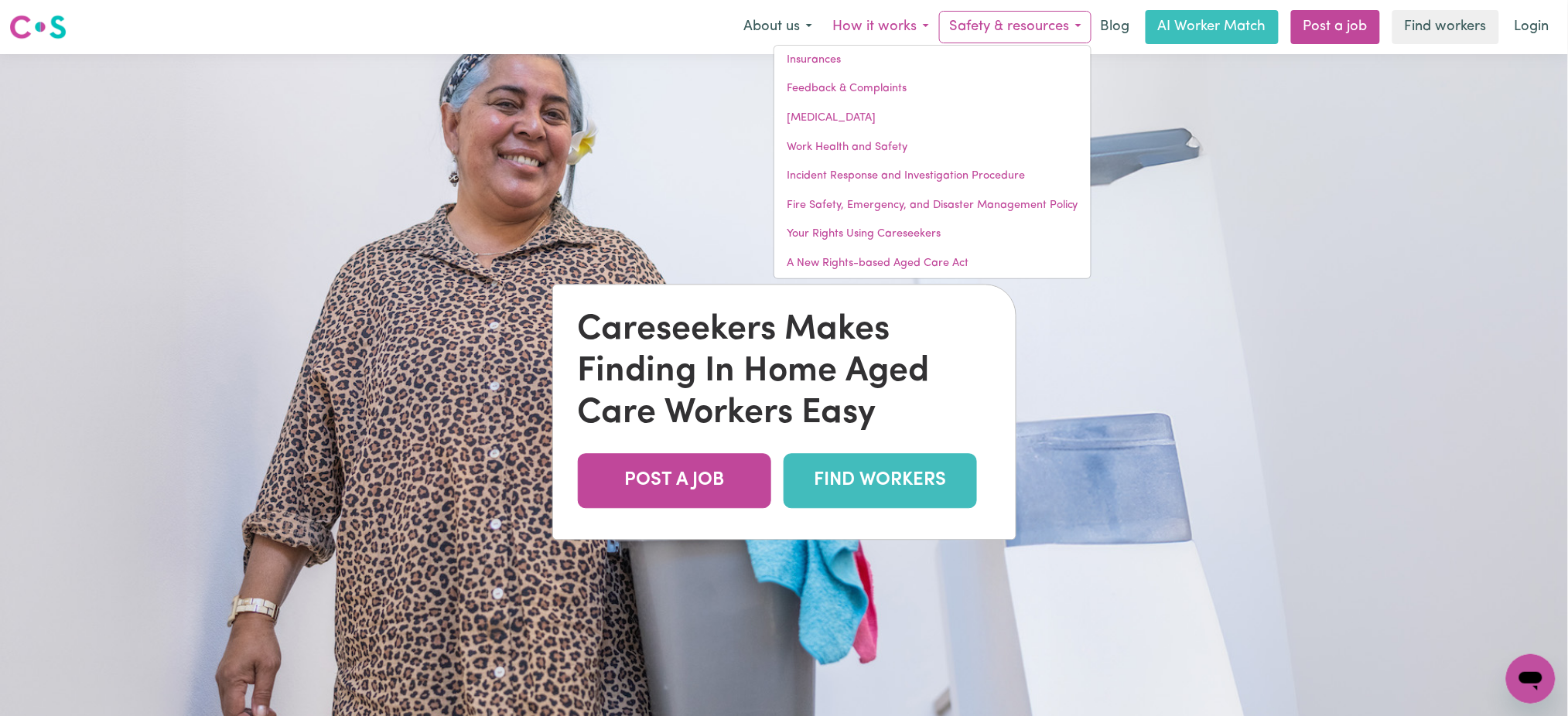
click at [875, 26] on button "How it works" at bounding box center [880, 27] width 117 height 32
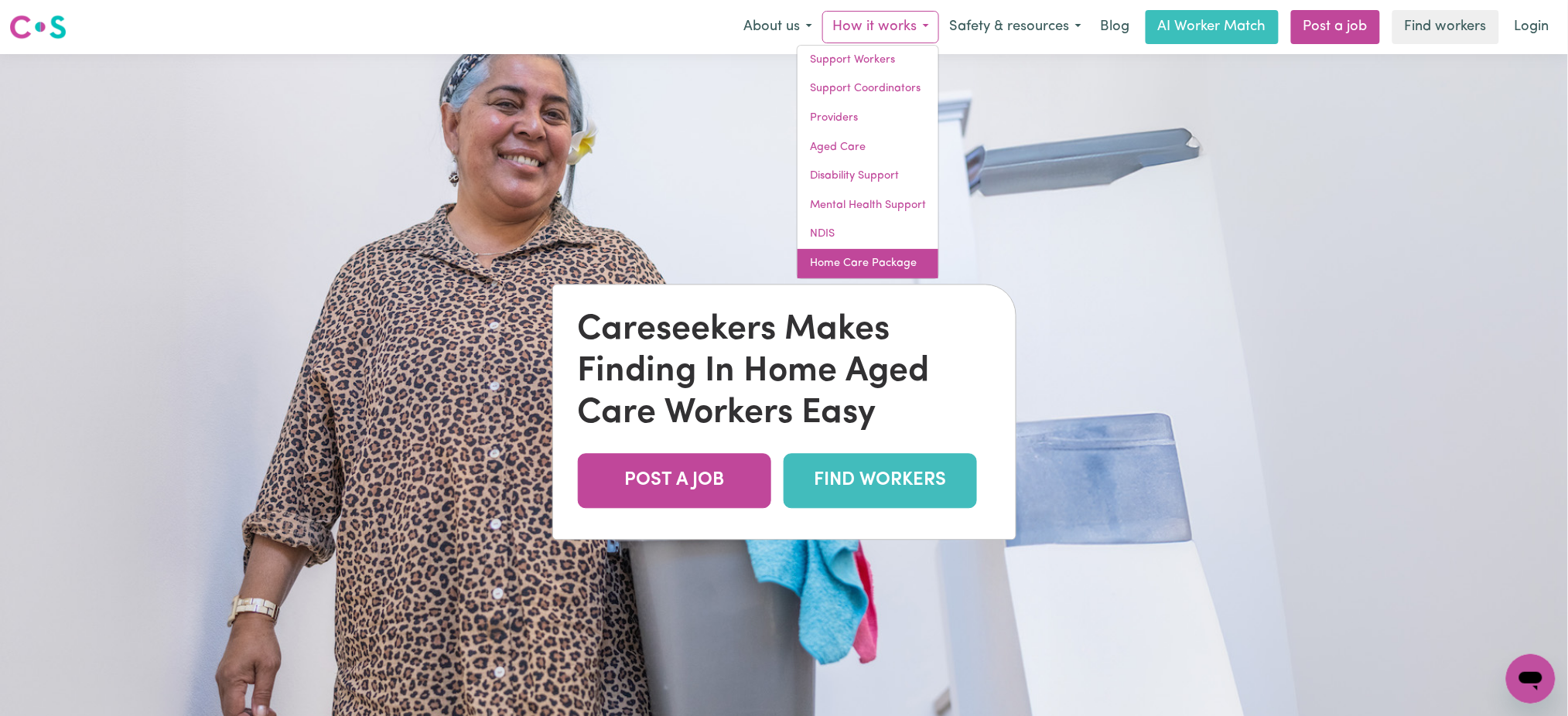
click at [839, 251] on link "Home Care Package" at bounding box center [868, 264] width 141 height 30
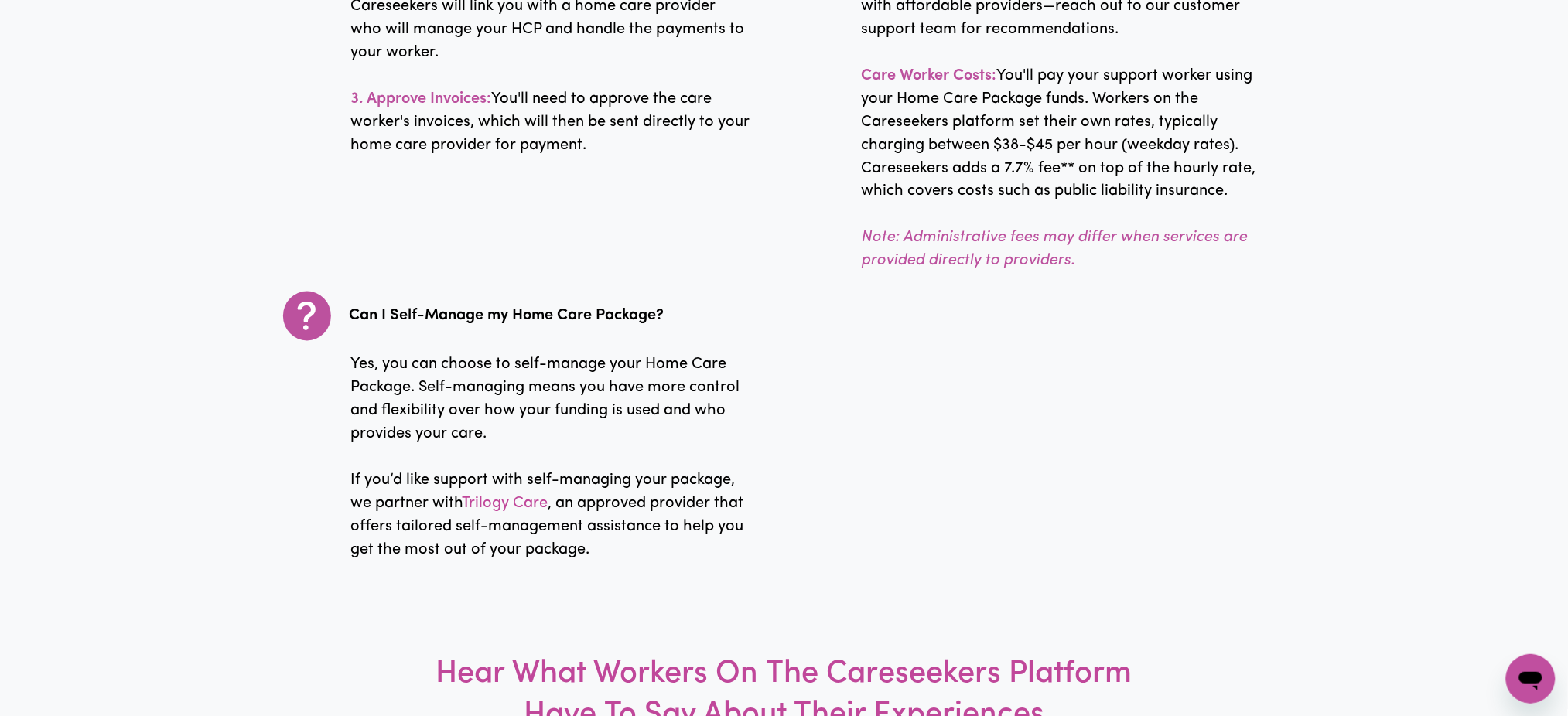
scroll to position [3092, 0]
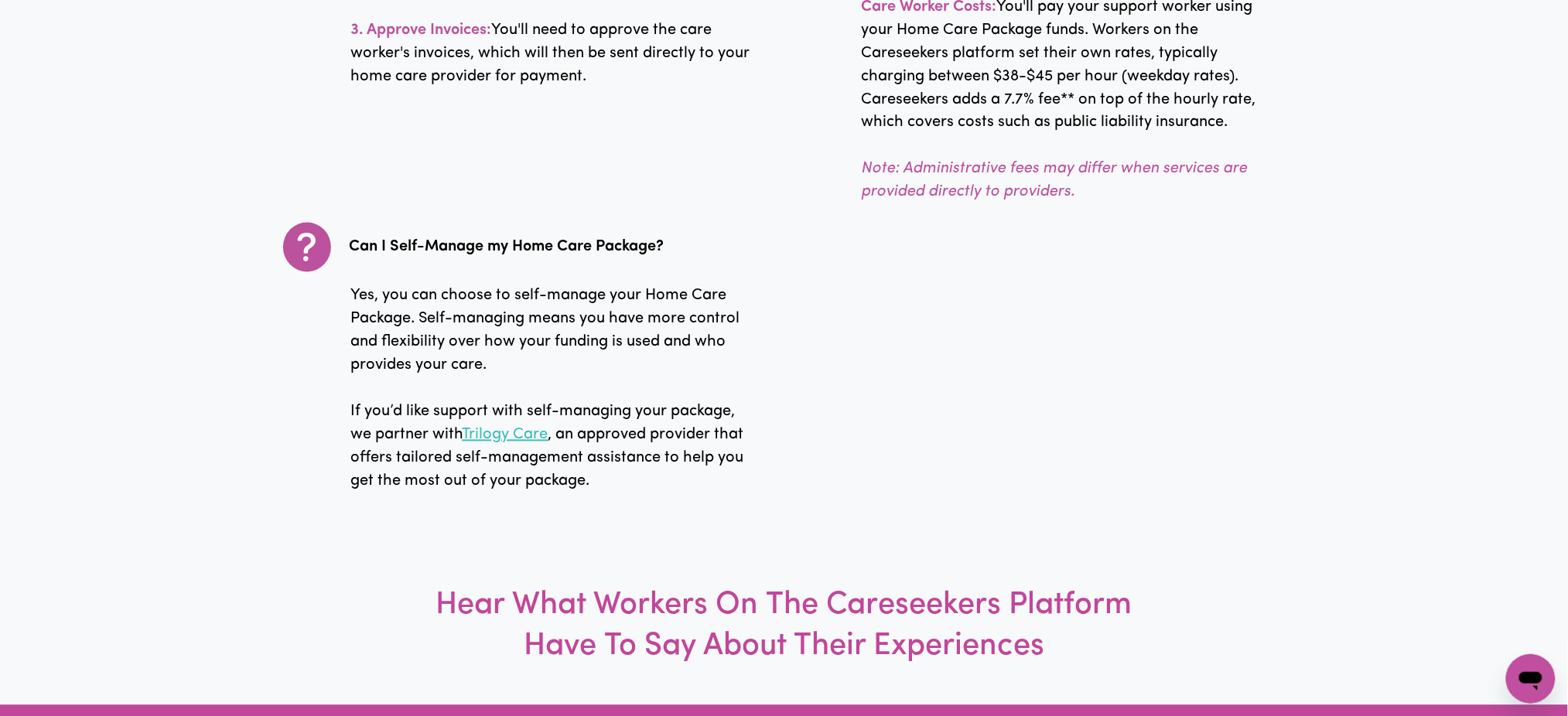
click at [493, 427] on link "Trilogy Care" at bounding box center [504, 435] width 86 height 16
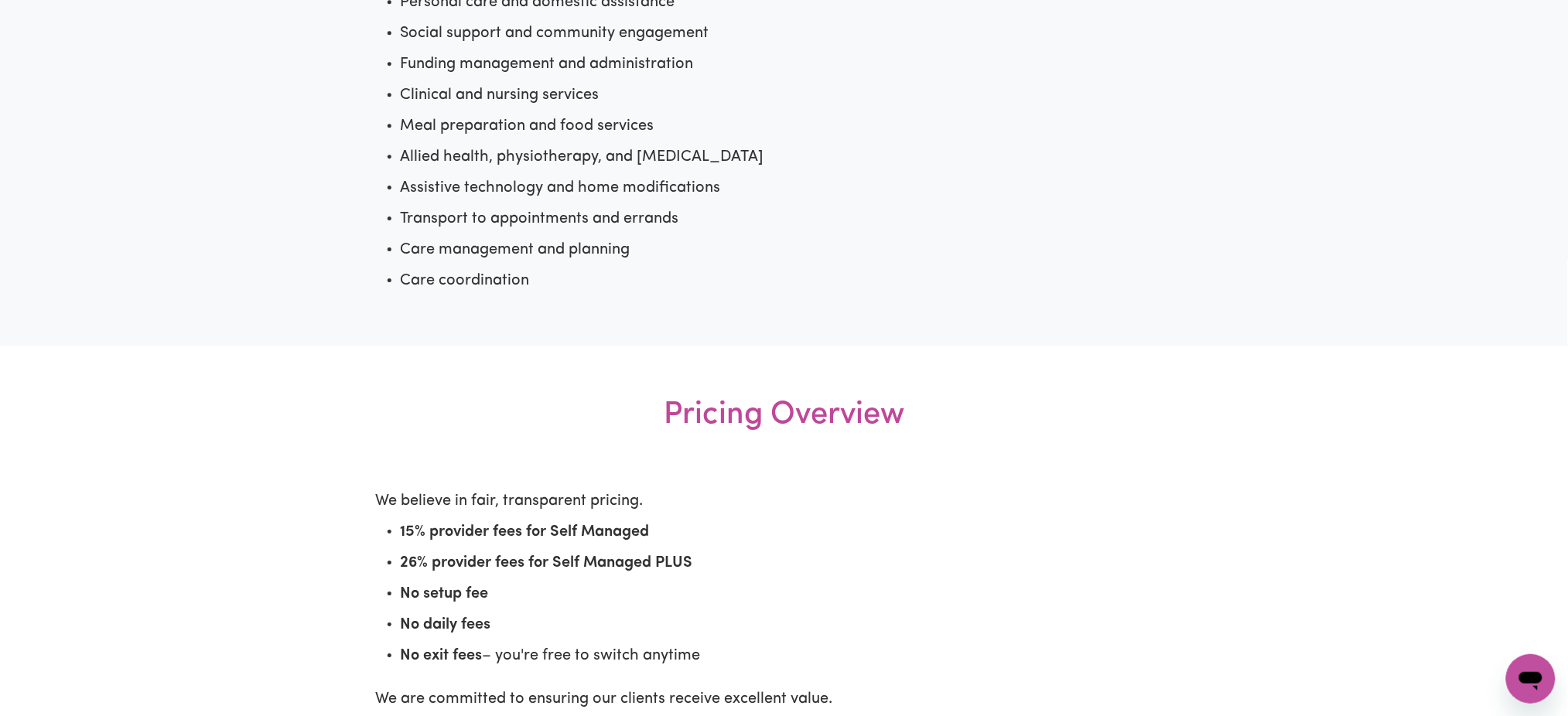
scroll to position [1602, 0]
